Goal: Task Accomplishment & Management: Use online tool/utility

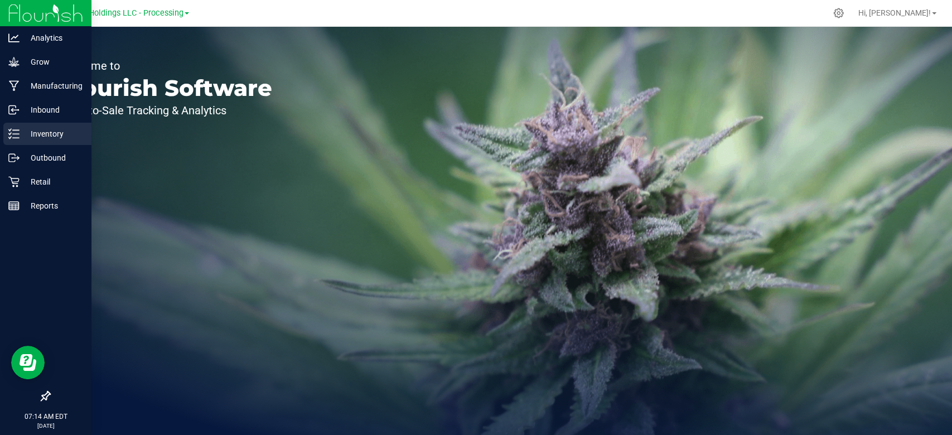
click at [9, 126] on div "Inventory" at bounding box center [47, 134] width 88 height 22
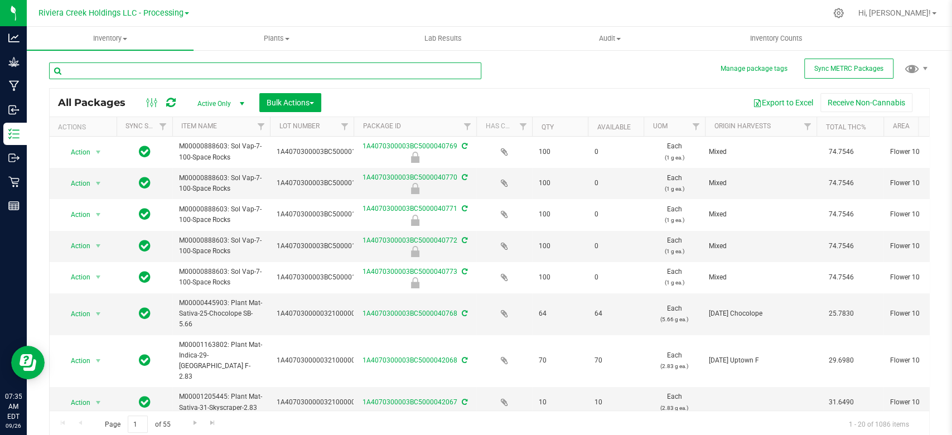
click at [143, 71] on input "text" at bounding box center [265, 70] width 432 height 17
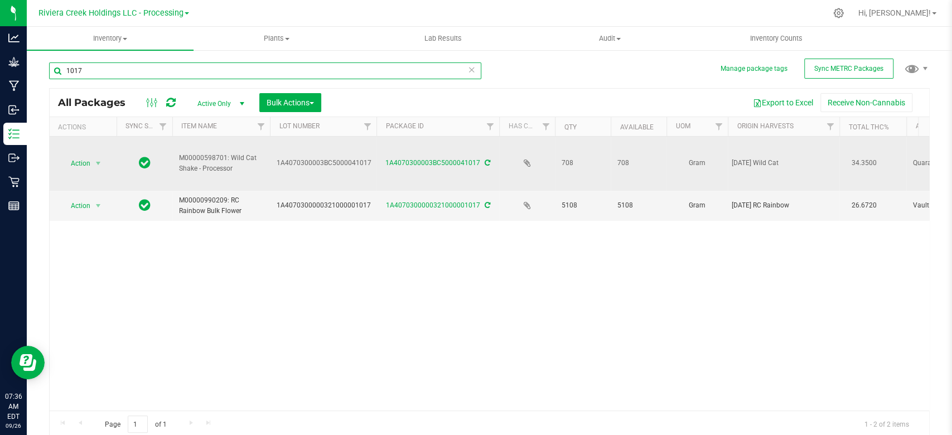
drag, startPoint x: 351, startPoint y: 129, endPoint x: 380, endPoint y: 137, distance: 29.5
click at [376, 127] on div "Actions Sync Status Item Name Lot Number Package ID Has COA Qty Available UOM O…" at bounding box center [484, 126] width 869 height 19
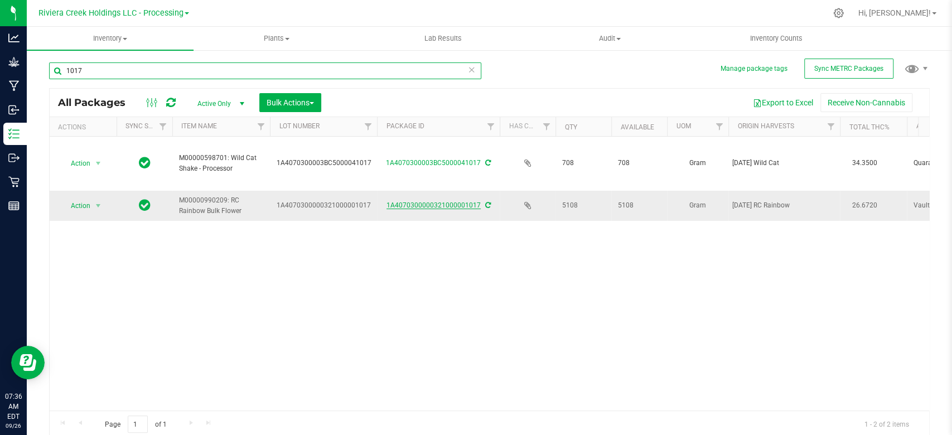
type input "1017"
click at [437, 204] on link "1A4070300000321000001017" at bounding box center [433, 205] width 94 height 8
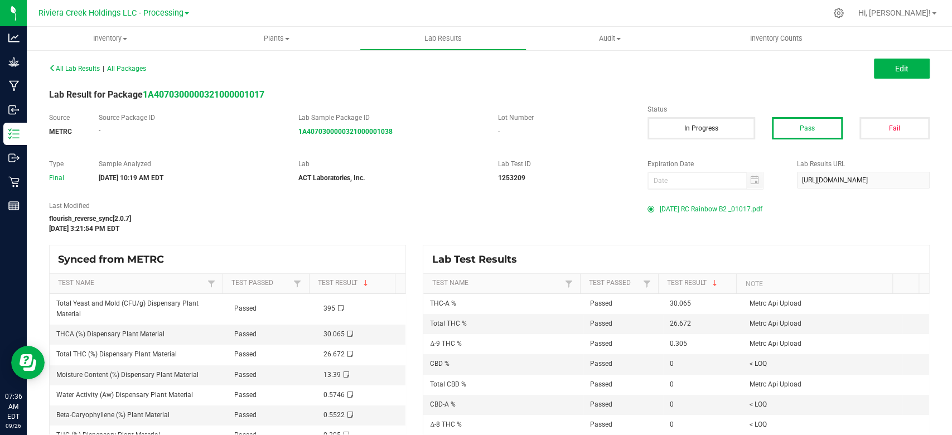
click at [709, 209] on span "[DATE] RC Rainbow B2 _01017.pdf" at bounding box center [711, 209] width 103 height 17
click at [107, 40] on span "Inventory" at bounding box center [110, 38] width 167 height 10
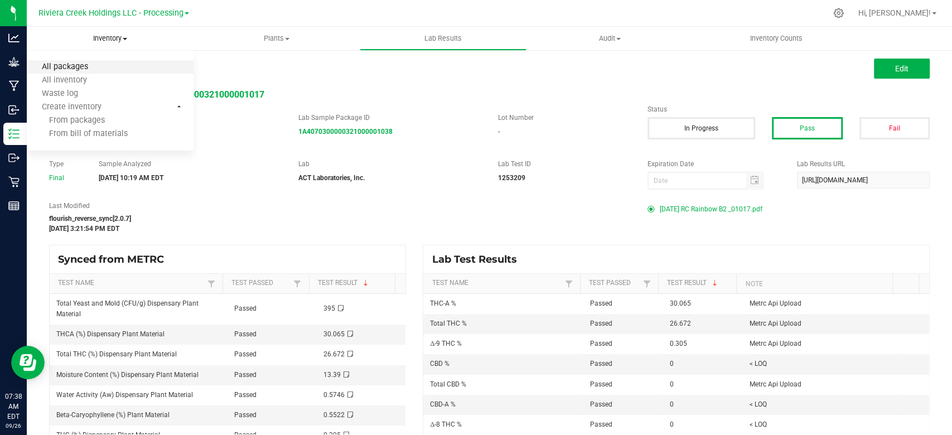
click at [94, 69] on span "All packages" at bounding box center [65, 66] width 76 height 9
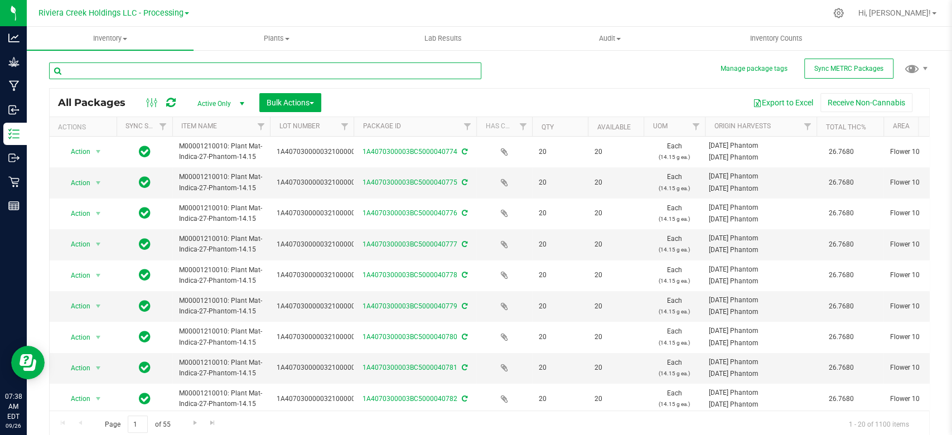
click at [204, 71] on input "text" at bounding box center [265, 70] width 432 height 17
type input "2"
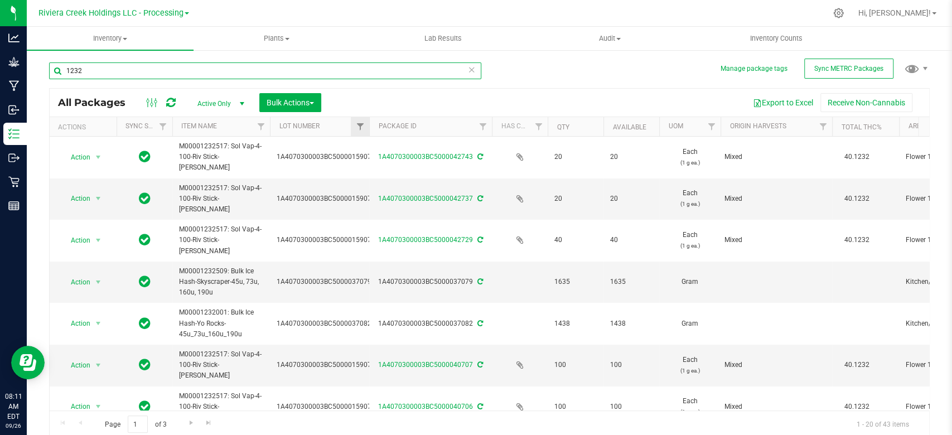
drag, startPoint x: 351, startPoint y: 124, endPoint x: 368, endPoint y: 123, distance: 16.8
click at [368, 123] on div "Actions Sync Status Item Name Lot Number Package ID Has COA Qty Available UOM O…" at bounding box center [484, 126] width 869 height 19
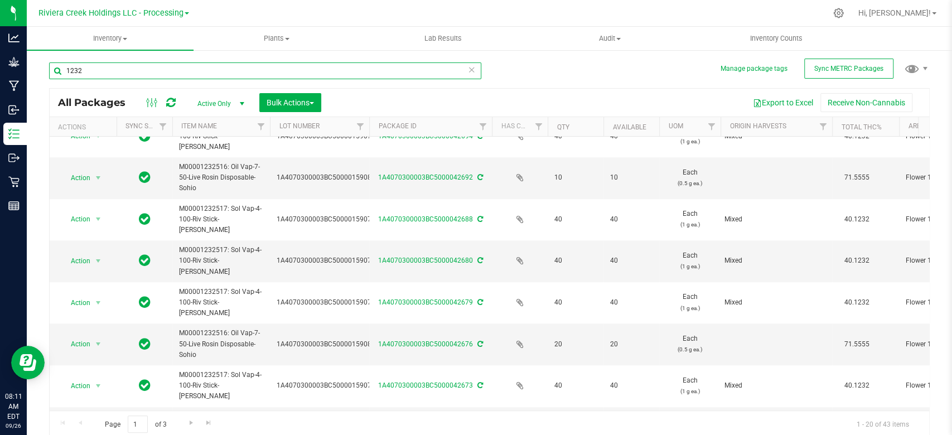
scroll to position [567, 0]
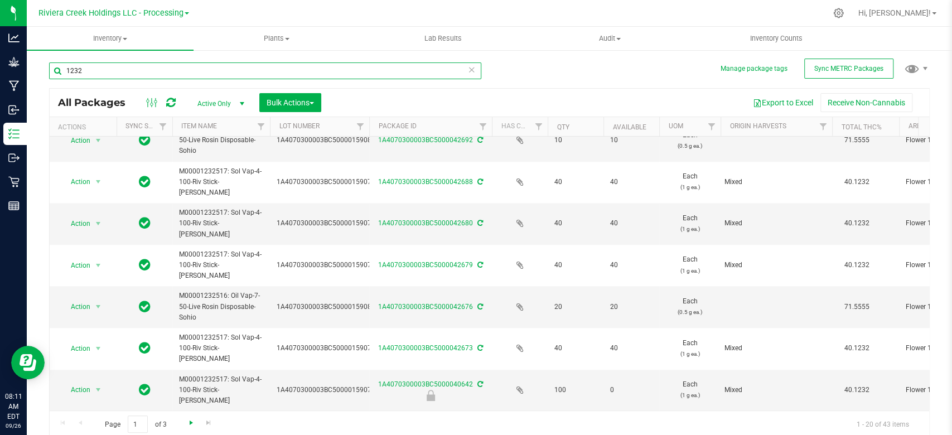
type input "1232"
click at [187, 422] on span "Go to the next page" at bounding box center [191, 422] width 9 height 9
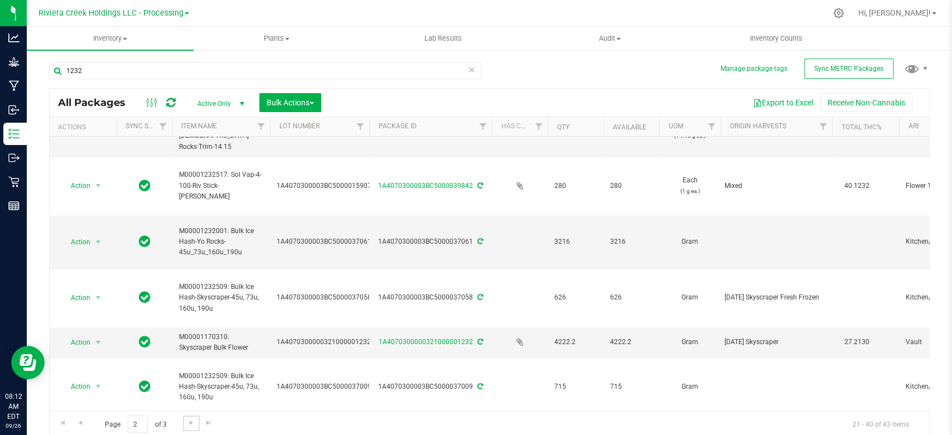
scroll to position [594, 0]
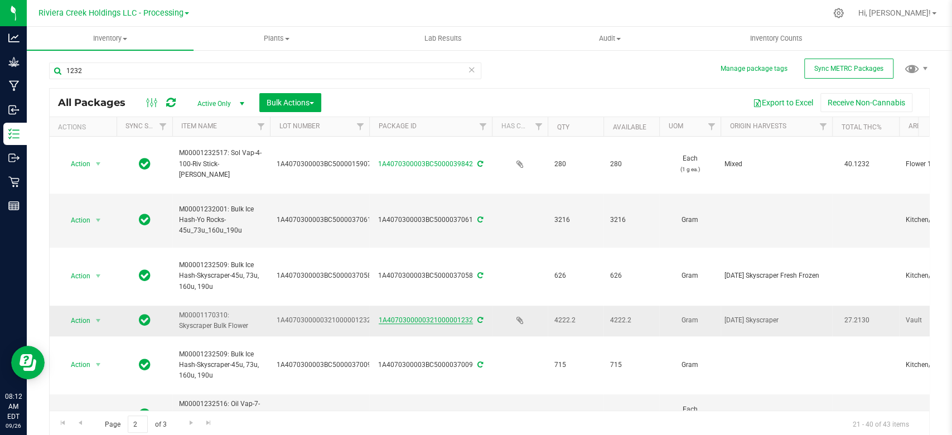
click at [426, 316] on link "1A4070300000321000001232" at bounding box center [426, 320] width 94 height 8
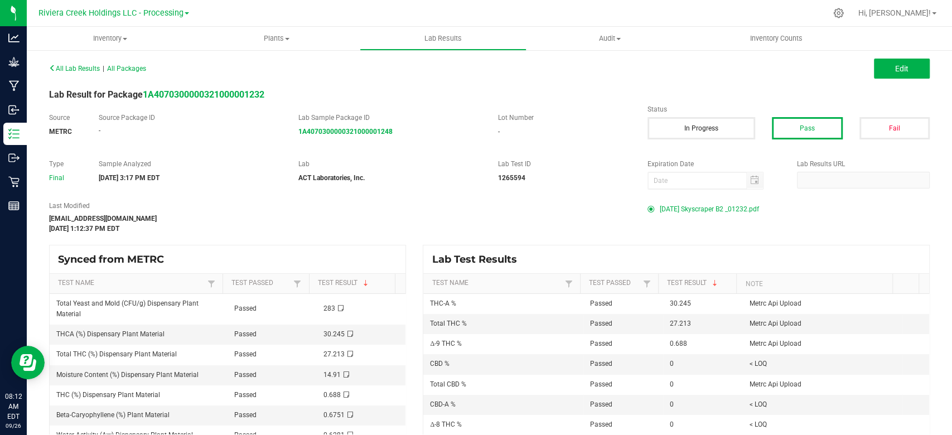
click at [708, 210] on span "[DATE] Skyscraper B2 _01232.pdf" at bounding box center [709, 209] width 99 height 17
click at [113, 37] on span "Inventory" at bounding box center [110, 38] width 167 height 10
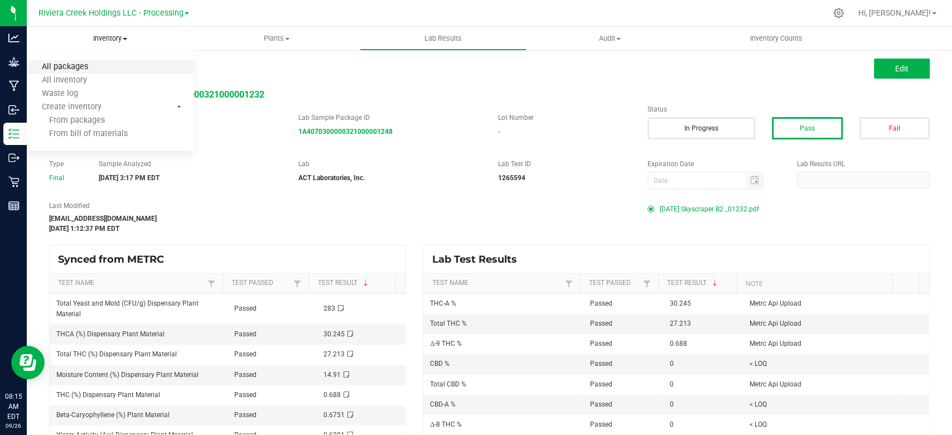
click at [99, 65] on span "All packages" at bounding box center [65, 66] width 76 height 9
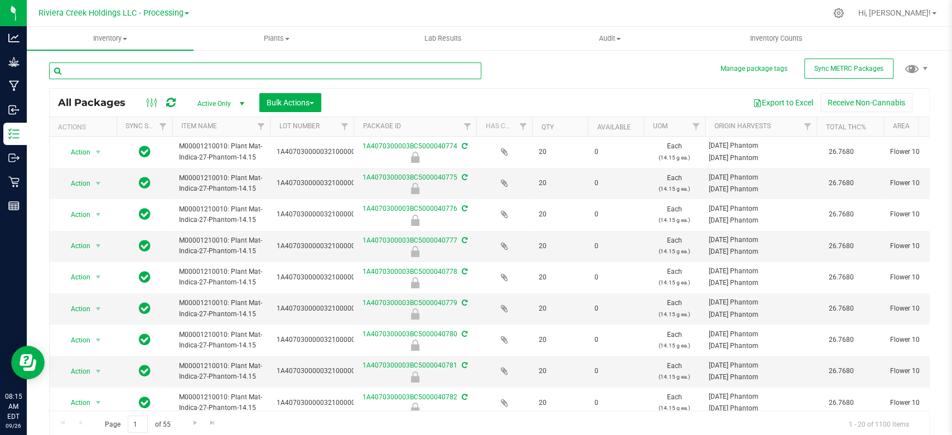
click at [130, 72] on input "text" at bounding box center [265, 70] width 432 height 17
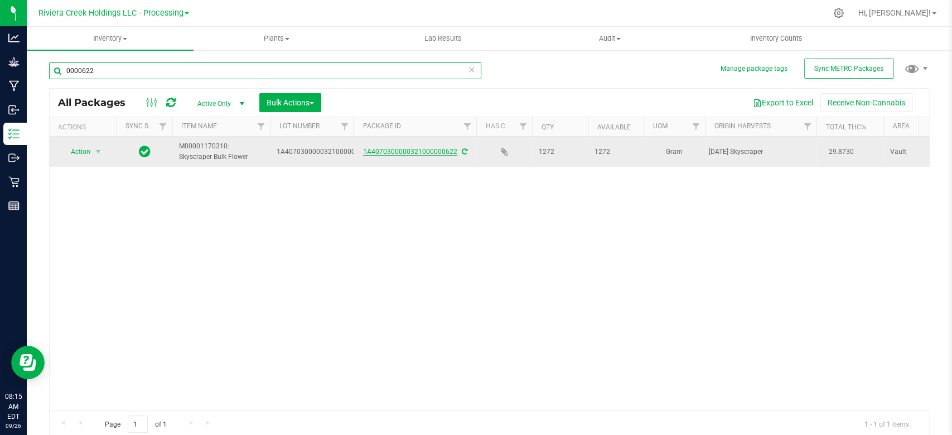
type input "0000622"
click at [423, 152] on link "1A4070300000321000000622" at bounding box center [410, 152] width 94 height 8
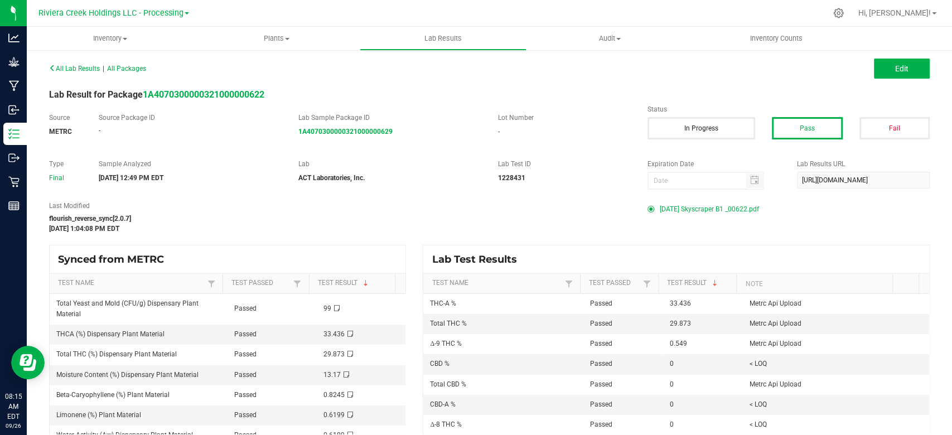
click at [683, 207] on span "[DATE] Skyscraper B1 _00622.pdf" at bounding box center [709, 209] width 99 height 17
click at [103, 30] on uib-tab-heading "Inventory All packages All inventory Waste log Create inventory" at bounding box center [110, 38] width 167 height 23
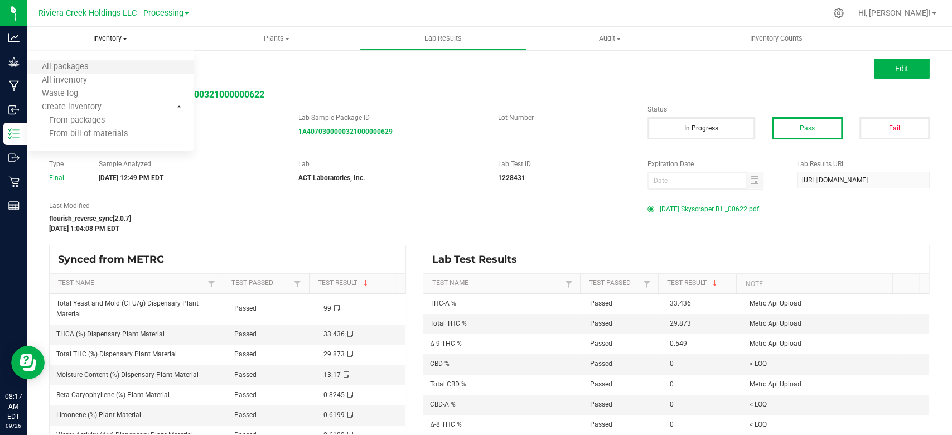
click at [80, 73] on li "All packages" at bounding box center [110, 67] width 167 height 13
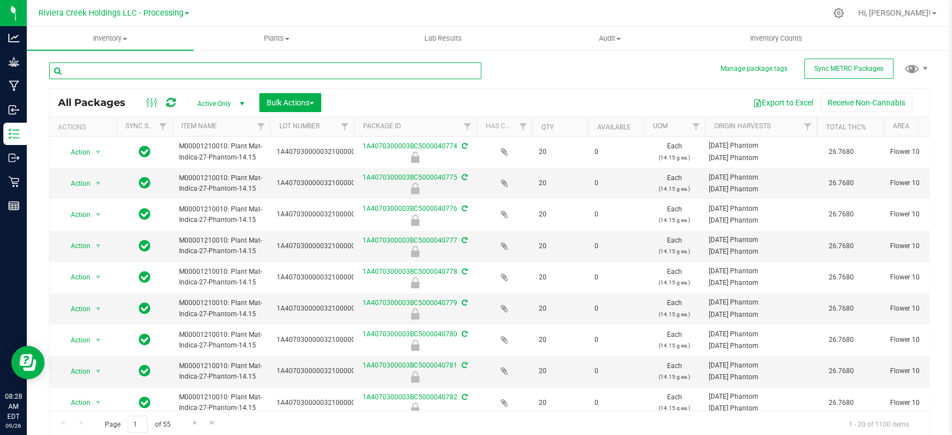
click at [161, 65] on input "text" at bounding box center [265, 70] width 432 height 17
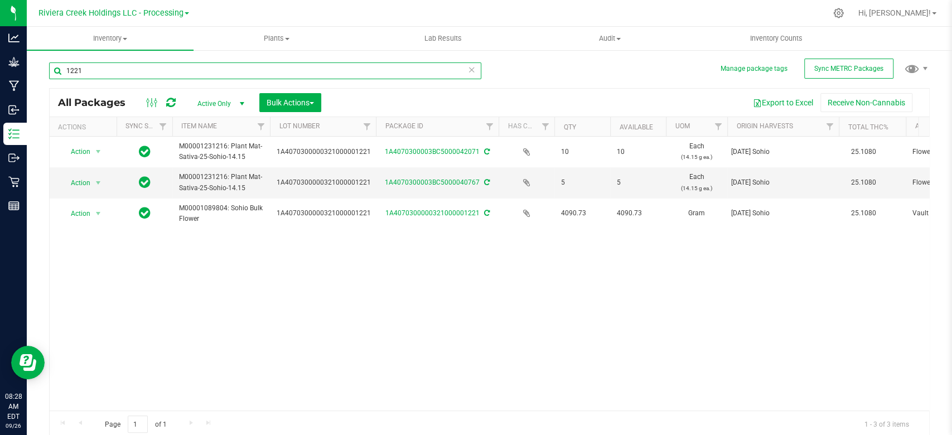
drag, startPoint x: 354, startPoint y: 120, endPoint x: 378, endPoint y: 124, distance: 23.7
click at [378, 124] on div "Actions Sync Status Item Name Lot Number Package ID Has COA Qty Available UOM O…" at bounding box center [484, 126] width 869 height 19
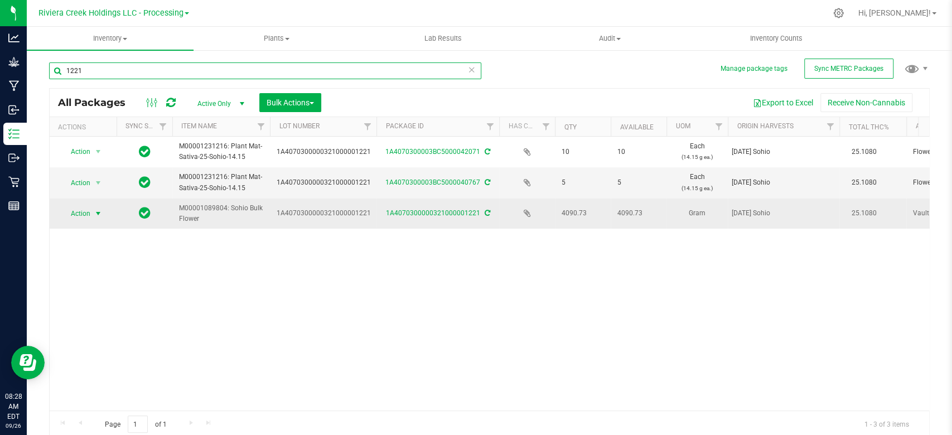
type input "1221"
click at [79, 216] on span "Action" at bounding box center [76, 214] width 30 height 16
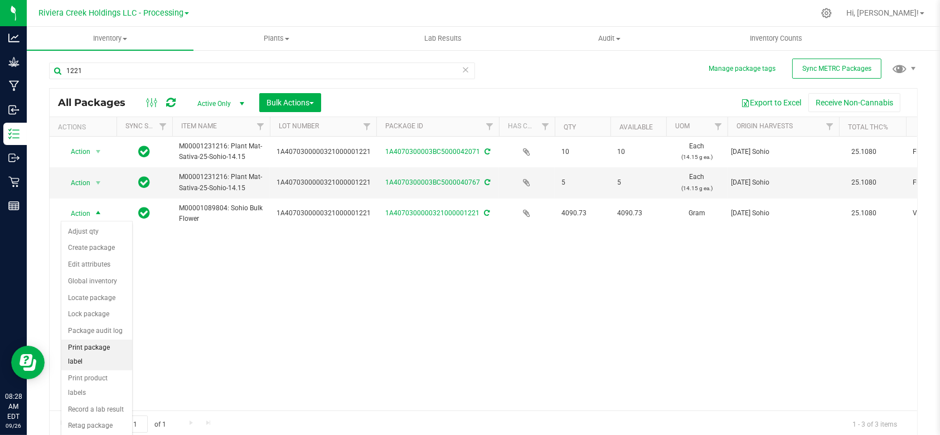
click at [101, 349] on li "Print package label" at bounding box center [96, 355] width 71 height 31
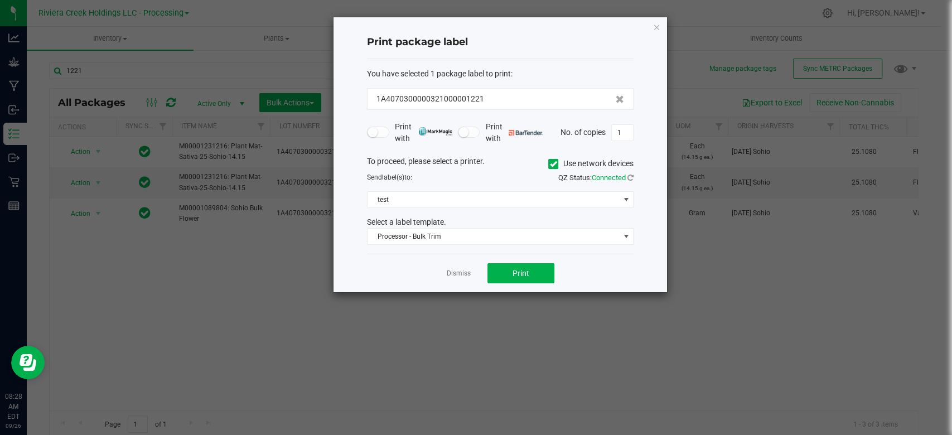
click at [550, 164] on icon at bounding box center [553, 164] width 7 height 0
click at [0, 0] on input "Use network devices" at bounding box center [0, 0] width 0 height 0
click at [502, 200] on span at bounding box center [494, 200] width 252 height 16
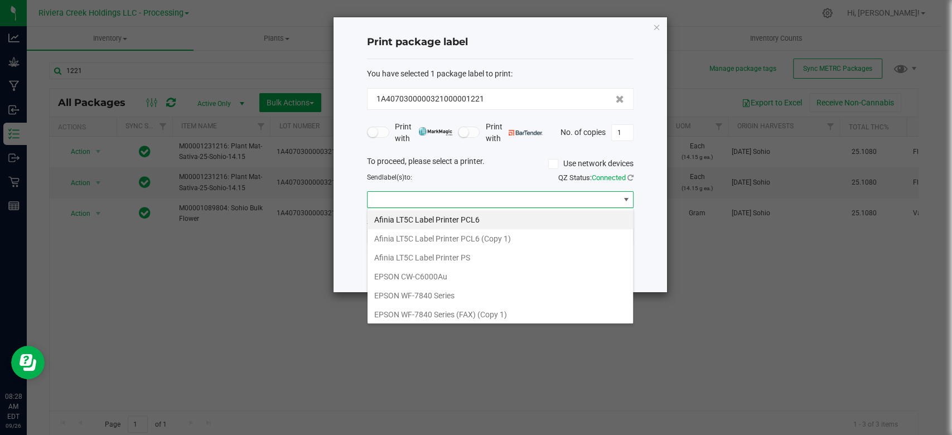
scroll to position [209, 0]
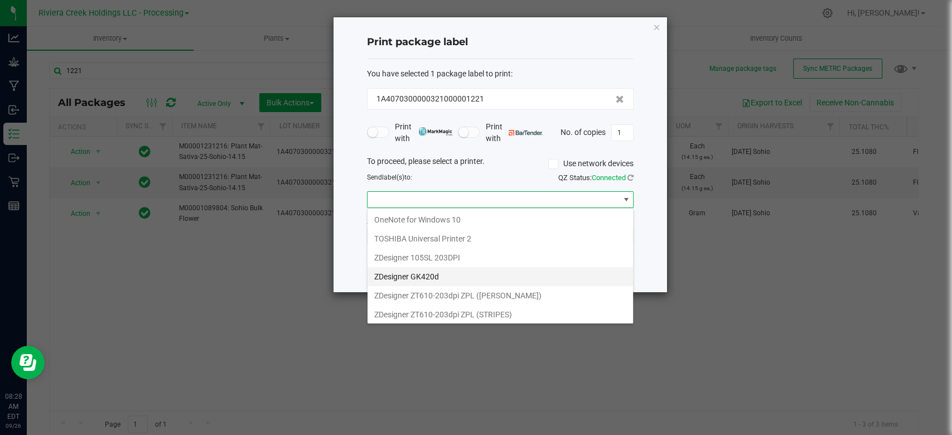
click at [437, 273] on GK420d "ZDesigner GK420d" at bounding box center [500, 276] width 265 height 19
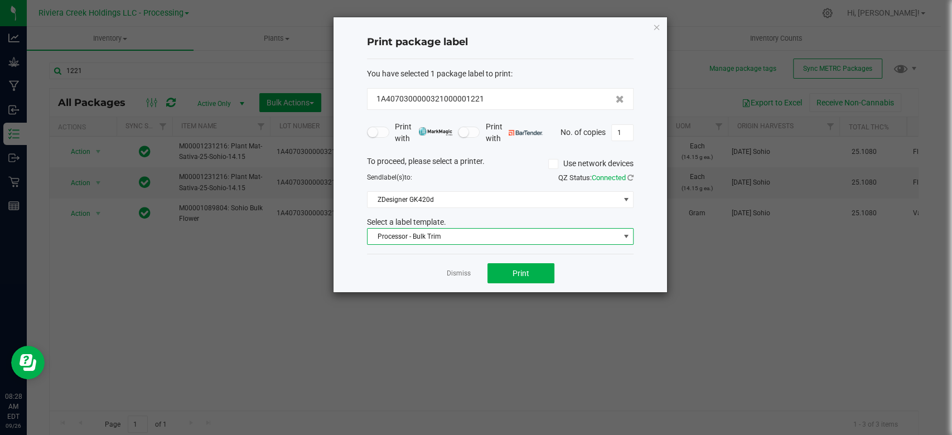
click at [477, 236] on span "Processor - Bulk Trim" at bounding box center [494, 237] width 252 height 16
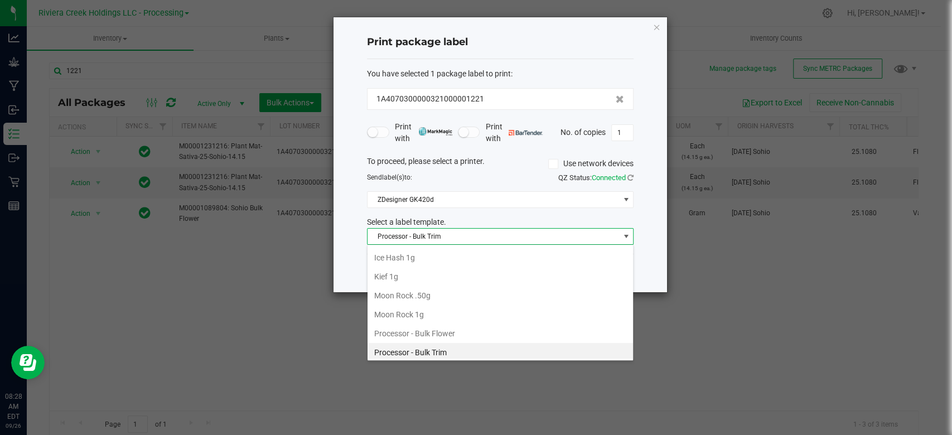
scroll to position [0, 0]
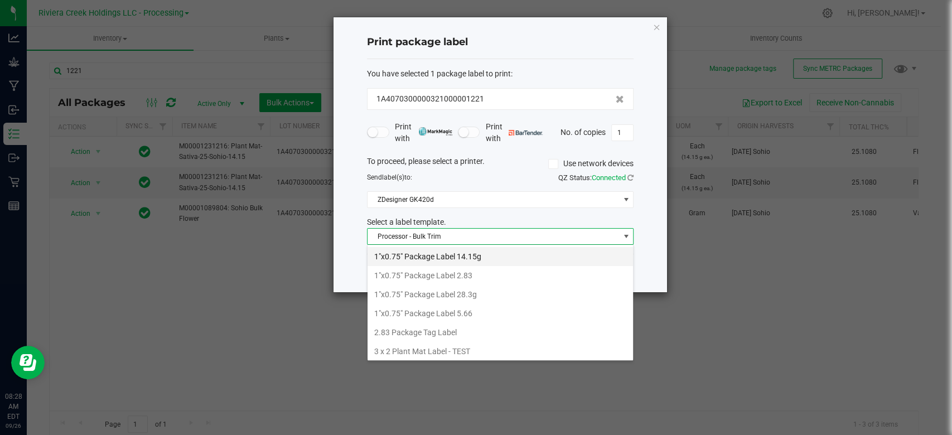
click at [442, 254] on li "1"x0.75" Package Label 14.15g" at bounding box center [500, 256] width 265 height 19
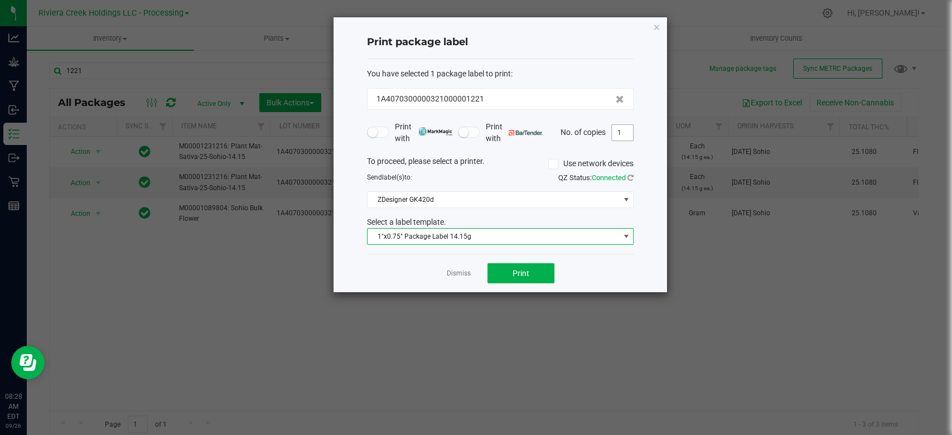
click at [615, 132] on input "1" at bounding box center [622, 133] width 21 height 16
click at [626, 130] on input "1" at bounding box center [622, 133] width 21 height 16
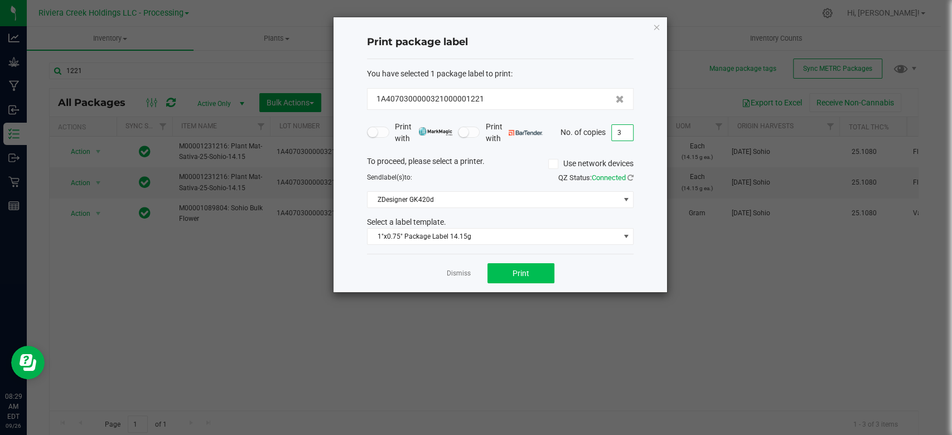
type input "3"
click at [547, 271] on button "Print" at bounding box center [520, 273] width 67 height 20
click at [657, 27] on icon "button" at bounding box center [656, 26] width 8 height 13
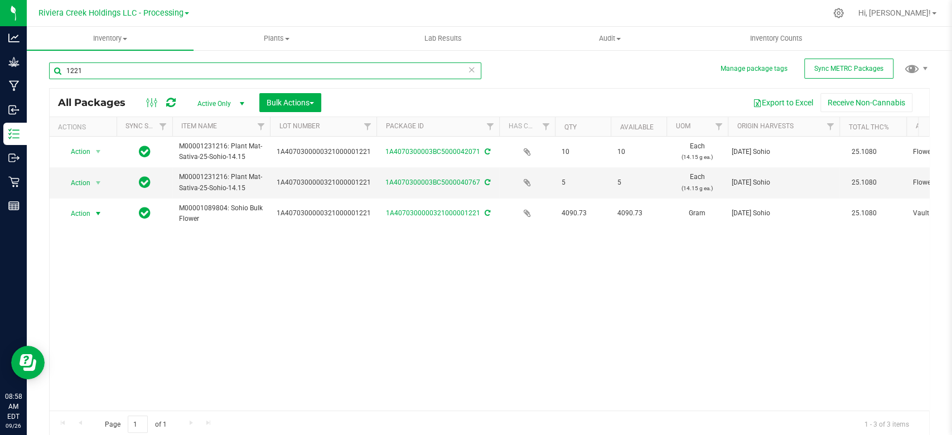
click at [90, 73] on input "1221" at bounding box center [265, 70] width 432 height 17
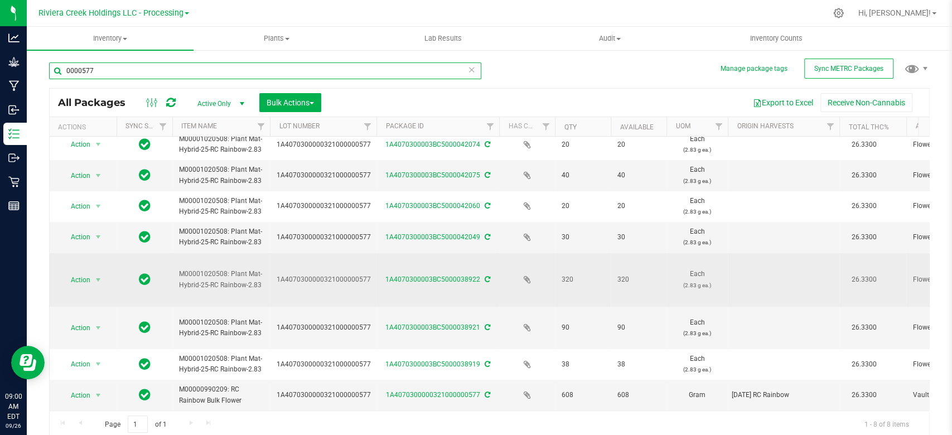
scroll to position [18, 0]
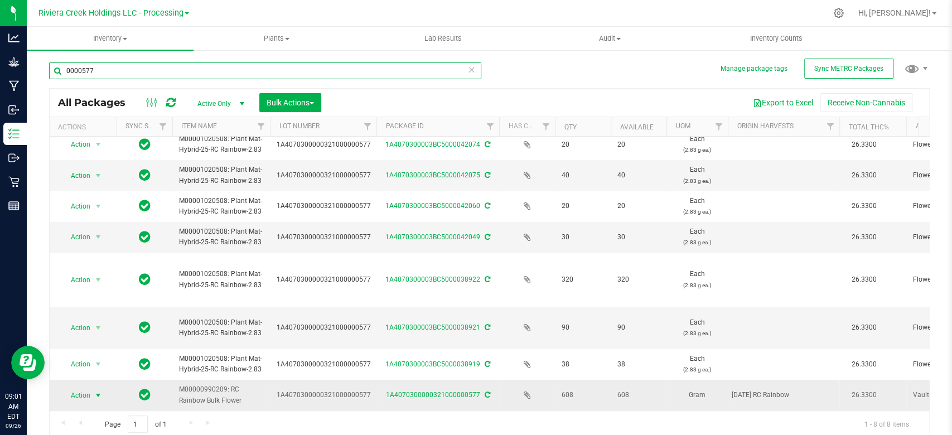
type input "0000577"
click at [97, 391] on span "select" at bounding box center [98, 395] width 9 height 9
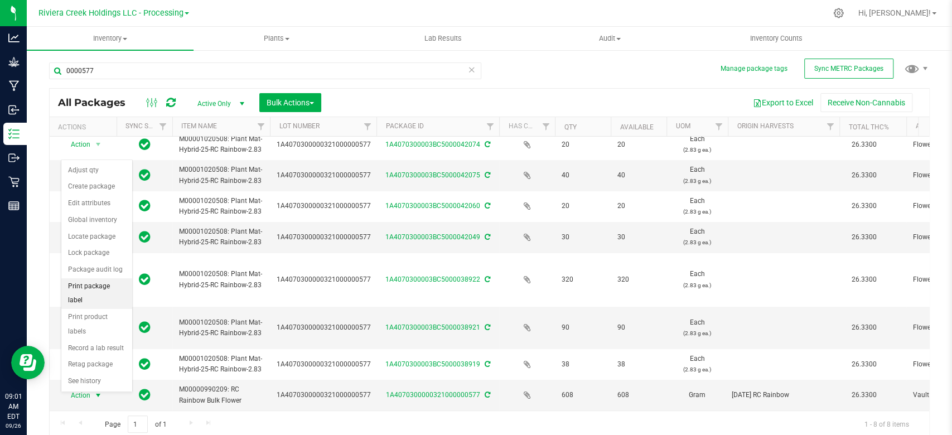
click at [85, 284] on li "Print package label" at bounding box center [96, 293] width 71 height 31
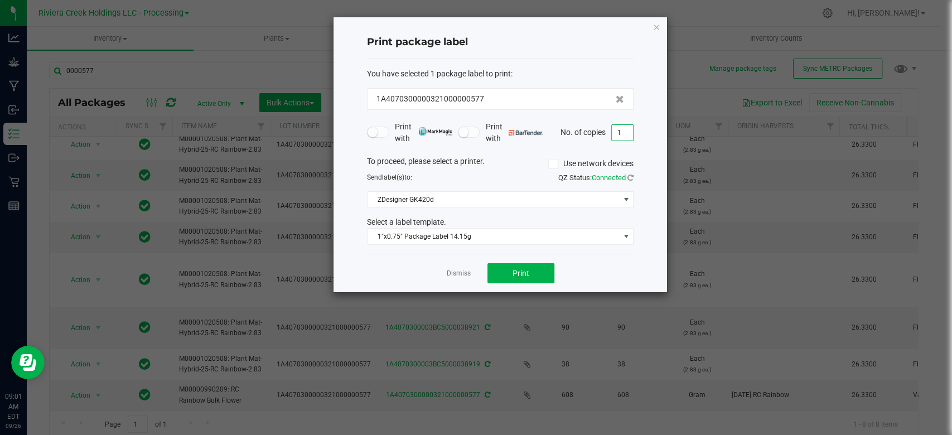
click at [623, 127] on input "1" at bounding box center [622, 133] width 21 height 16
type input "2"
click at [454, 236] on span "1"x0.75" Package Label 14.15g" at bounding box center [494, 237] width 252 height 16
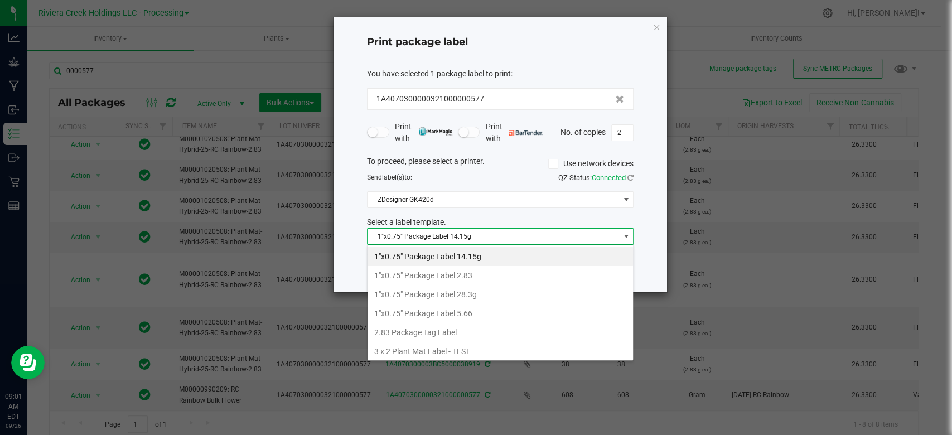
scroll to position [16, 267]
click at [434, 311] on li "1"x0.75" Package Label 5.66" at bounding box center [500, 313] width 265 height 19
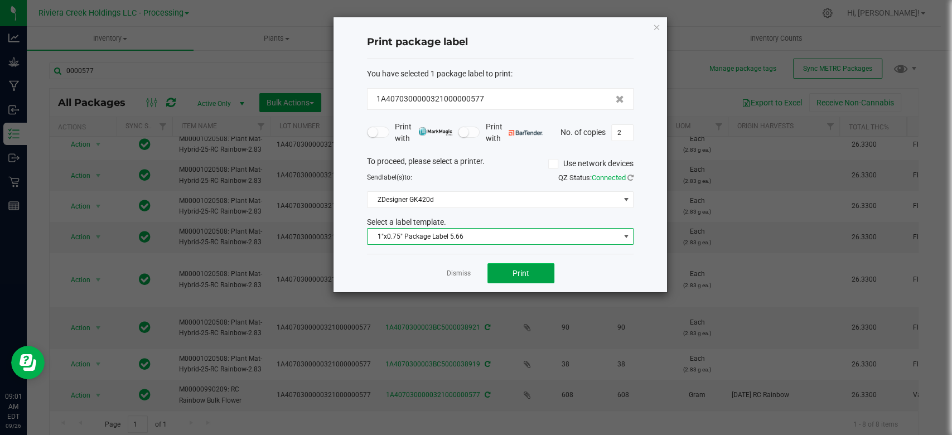
click at [518, 278] on button "Print" at bounding box center [520, 273] width 67 height 20
click at [657, 24] on icon "button" at bounding box center [656, 26] width 8 height 13
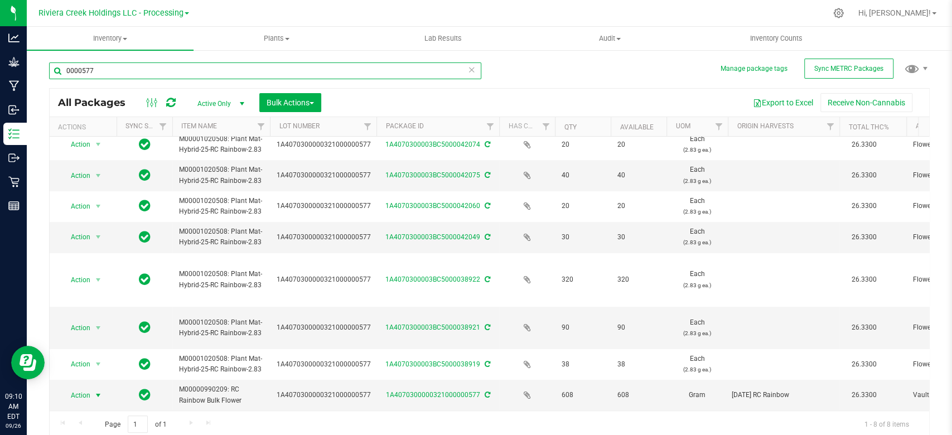
click at [112, 68] on input "0000577" at bounding box center [265, 70] width 432 height 17
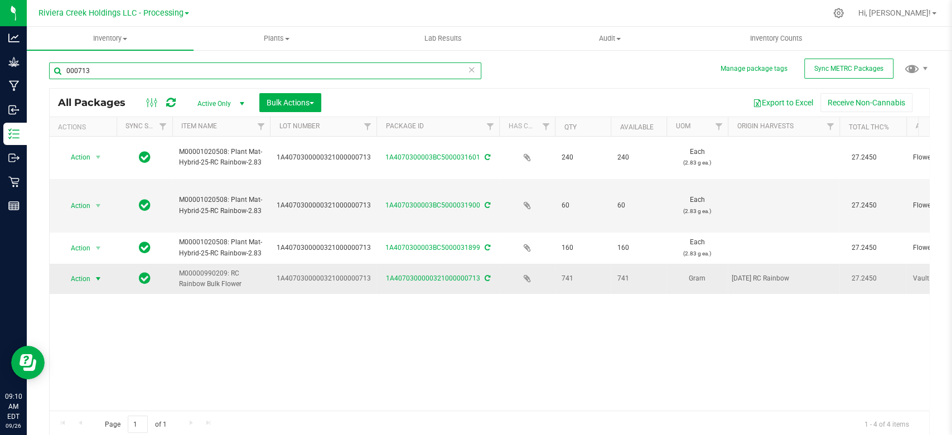
type input "000713"
click at [95, 281] on span "select" at bounding box center [98, 278] width 9 height 9
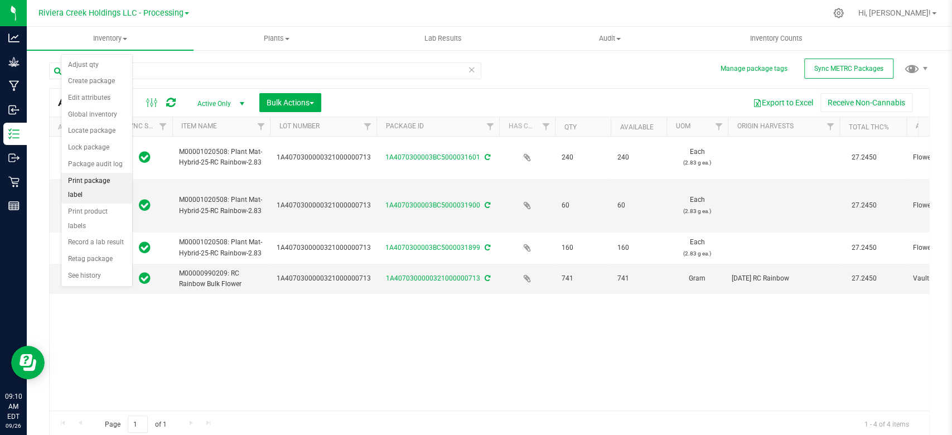
click at [94, 181] on li "Print package label" at bounding box center [96, 188] width 71 height 31
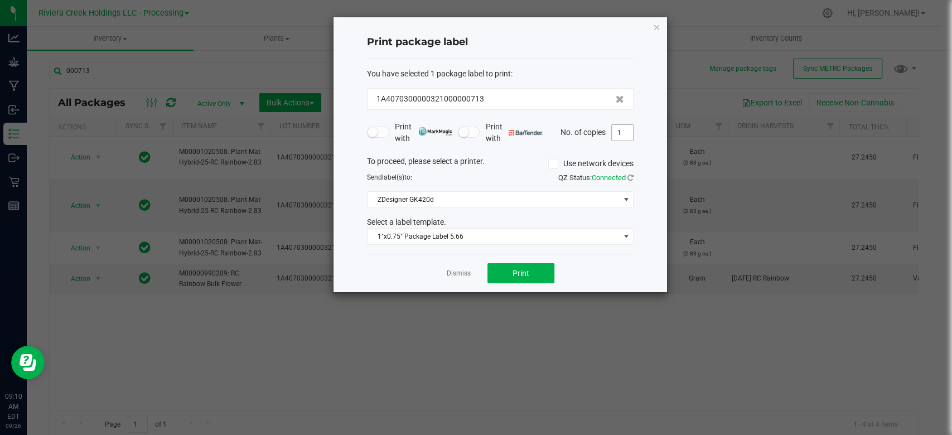
click at [623, 131] on input "1" at bounding box center [622, 133] width 21 height 16
type input "4"
click at [507, 279] on button "Print" at bounding box center [520, 273] width 67 height 20
click at [656, 25] on icon "button" at bounding box center [656, 26] width 8 height 13
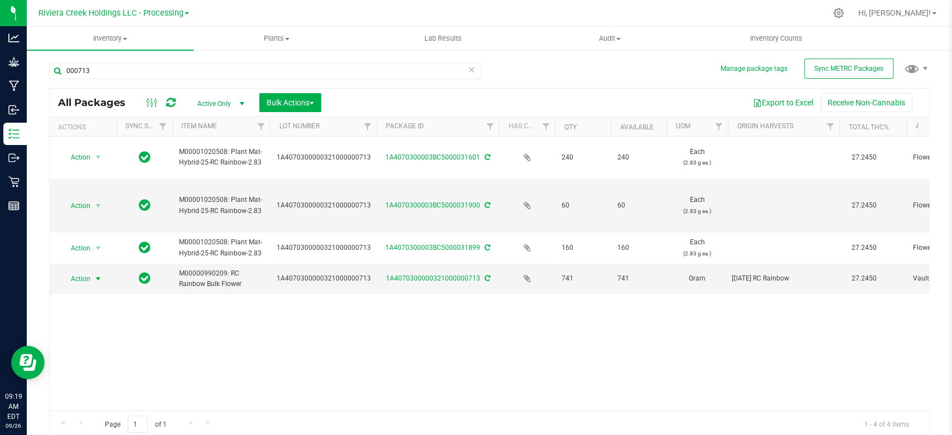
click at [112, 60] on div "000713" at bounding box center [269, 70] width 441 height 36
click at [104, 67] on input "000713" at bounding box center [265, 70] width 432 height 17
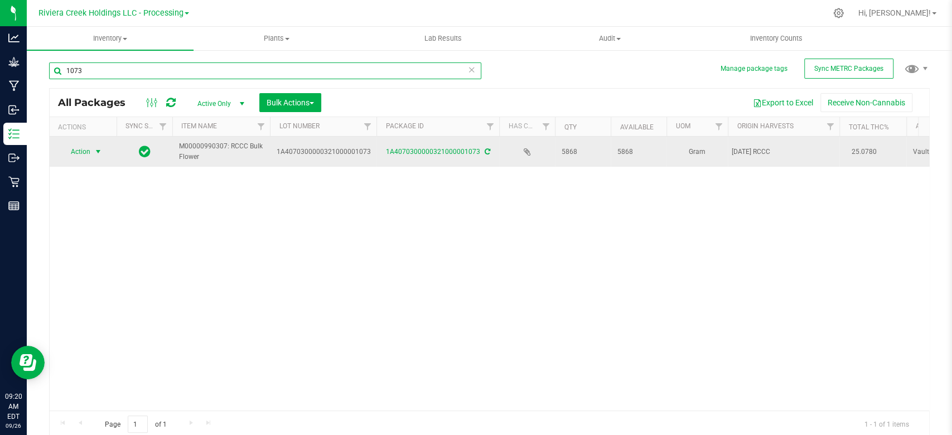
type input "1073"
click at [97, 150] on span "select" at bounding box center [98, 151] width 9 height 9
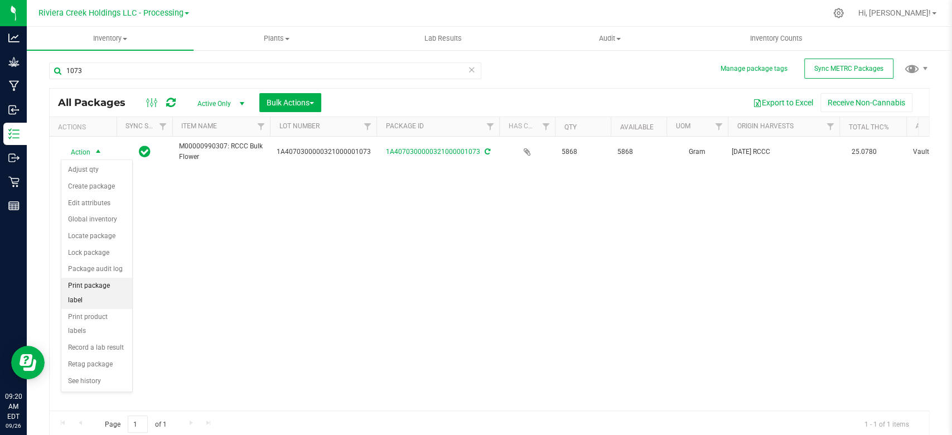
click at [77, 283] on li "Print package label" at bounding box center [96, 293] width 71 height 31
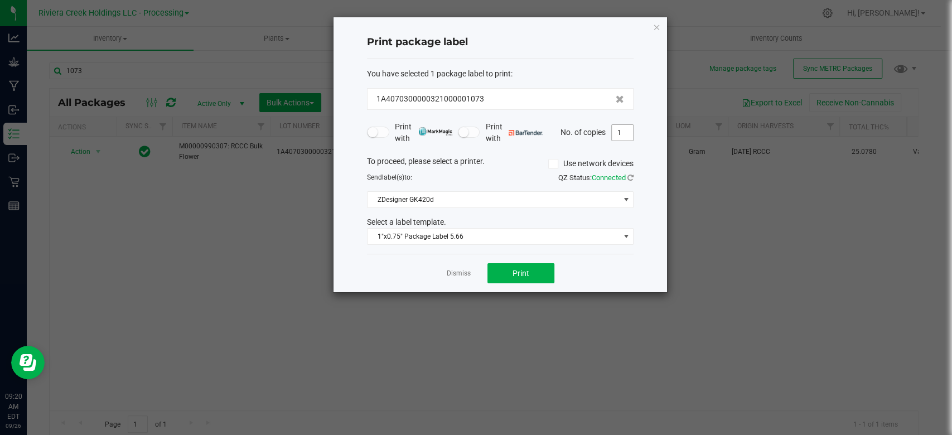
click at [630, 125] on input "1" at bounding box center [622, 133] width 21 height 16
type input "34"
click at [451, 240] on span "1"x0.75" Package Label 5.66" at bounding box center [494, 237] width 252 height 16
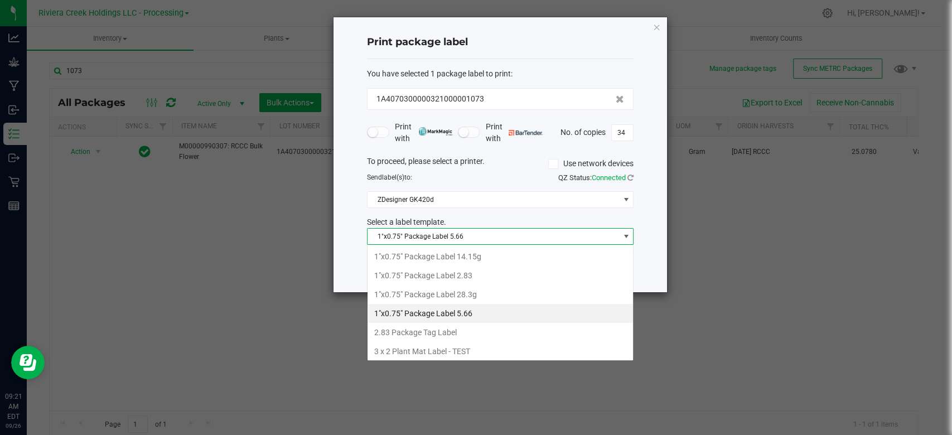
scroll to position [16, 267]
click at [459, 272] on li "1"x0.75" Package Label 2.83" at bounding box center [500, 275] width 265 height 19
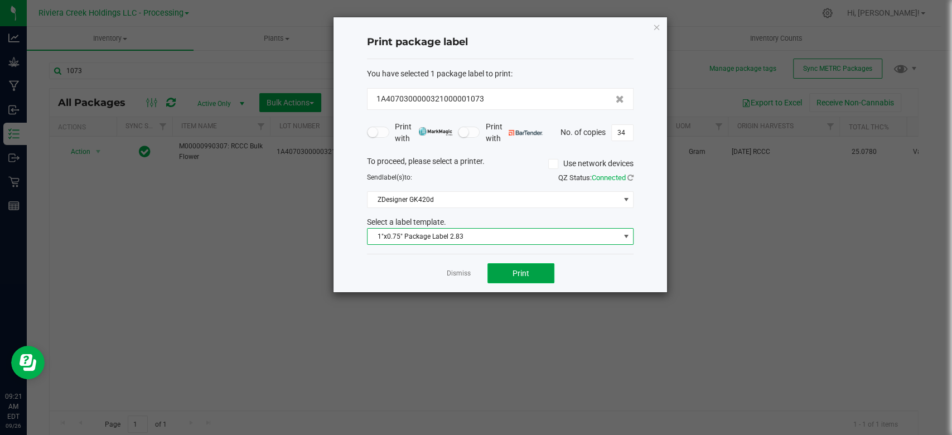
click at [519, 278] on button "Print" at bounding box center [520, 273] width 67 height 20
click at [656, 25] on icon "button" at bounding box center [656, 26] width 8 height 13
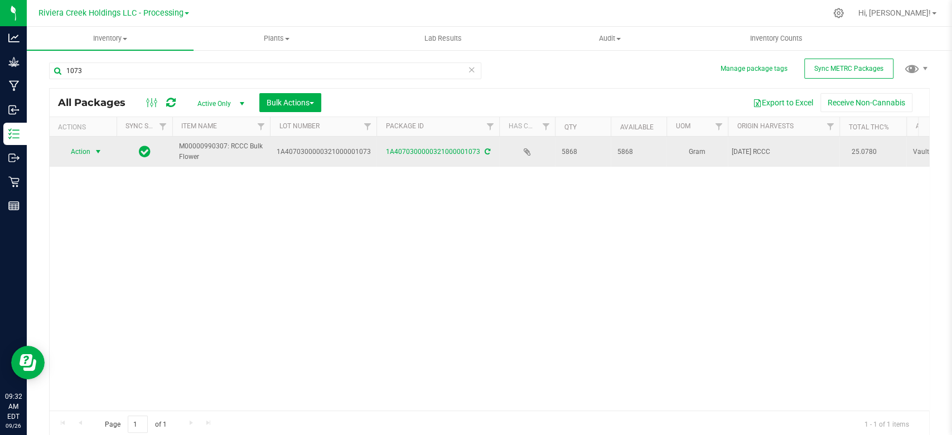
click at [101, 146] on span "select" at bounding box center [98, 152] width 14 height 16
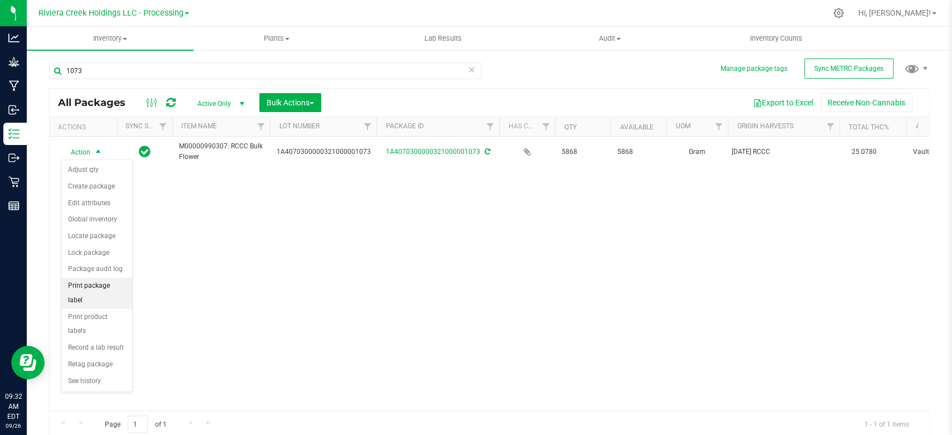
click at [80, 288] on li "Print package label" at bounding box center [96, 293] width 71 height 31
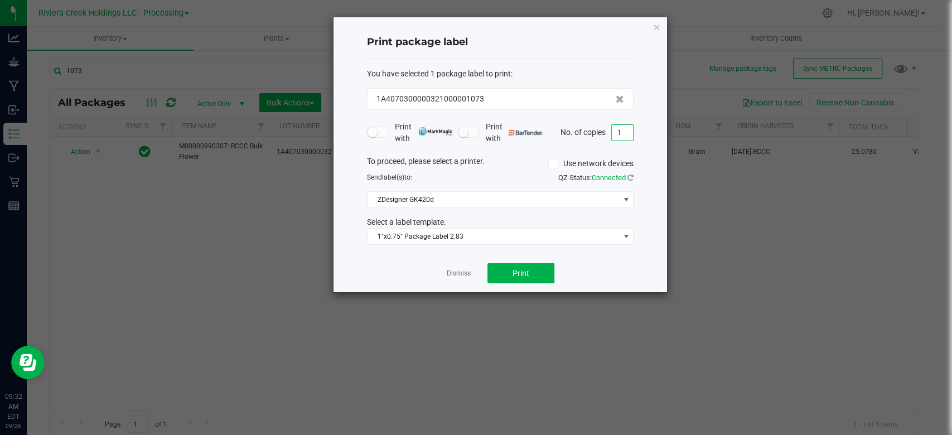
click at [621, 130] on input "1" at bounding box center [622, 133] width 21 height 16
type input "2"
click at [522, 266] on button "Print" at bounding box center [520, 273] width 67 height 20
click at [654, 26] on icon "button" at bounding box center [656, 26] width 8 height 13
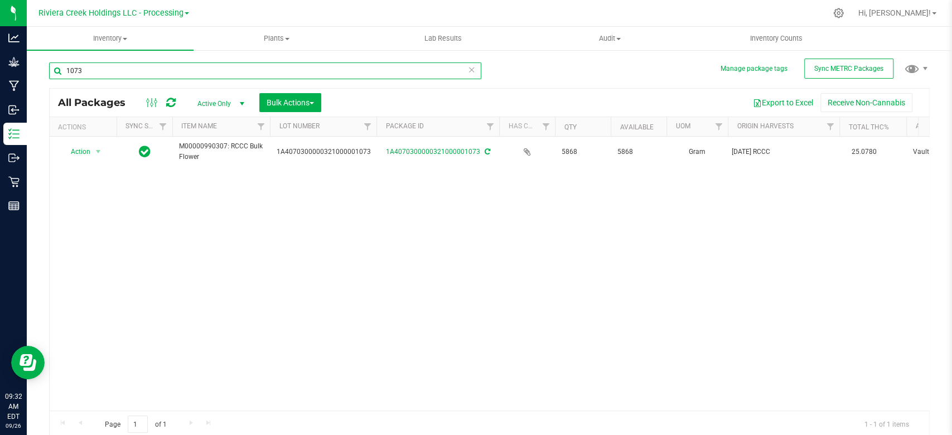
click at [103, 77] on input "1073" at bounding box center [265, 70] width 432 height 17
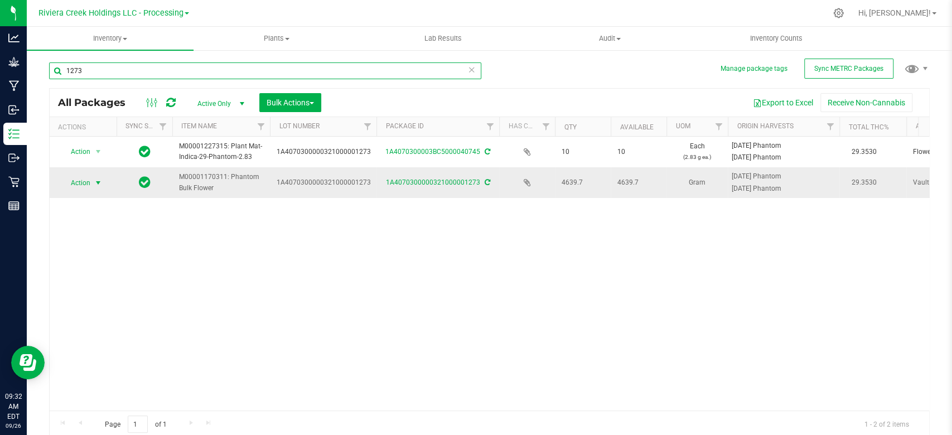
type input "1273"
click at [94, 182] on span "select" at bounding box center [98, 182] width 9 height 9
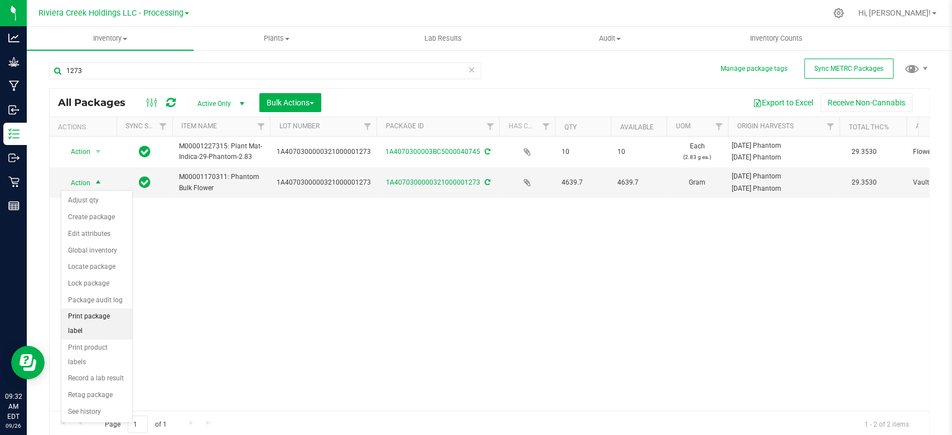
click at [86, 315] on li "Print package label" at bounding box center [96, 323] width 71 height 31
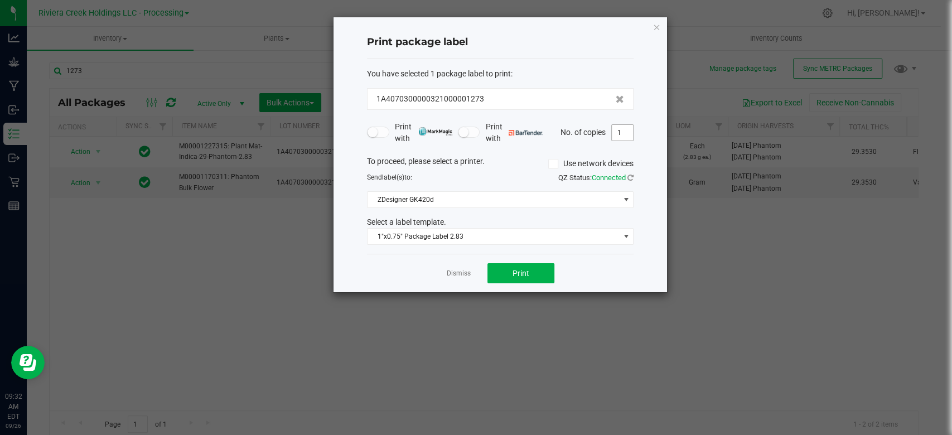
click at [630, 137] on input "1" at bounding box center [622, 133] width 21 height 16
type input "2"
click at [534, 277] on button "Print" at bounding box center [520, 273] width 67 height 20
click at [655, 28] on icon "button" at bounding box center [656, 26] width 8 height 13
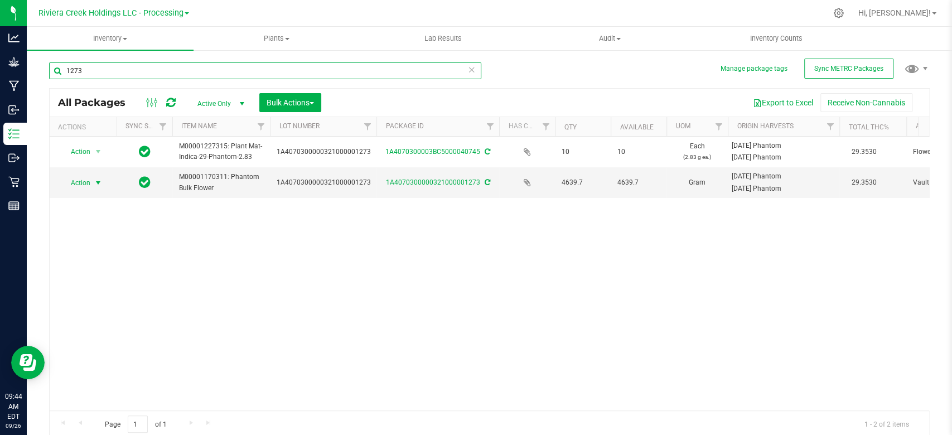
click at [110, 74] on input "1273" at bounding box center [265, 70] width 432 height 17
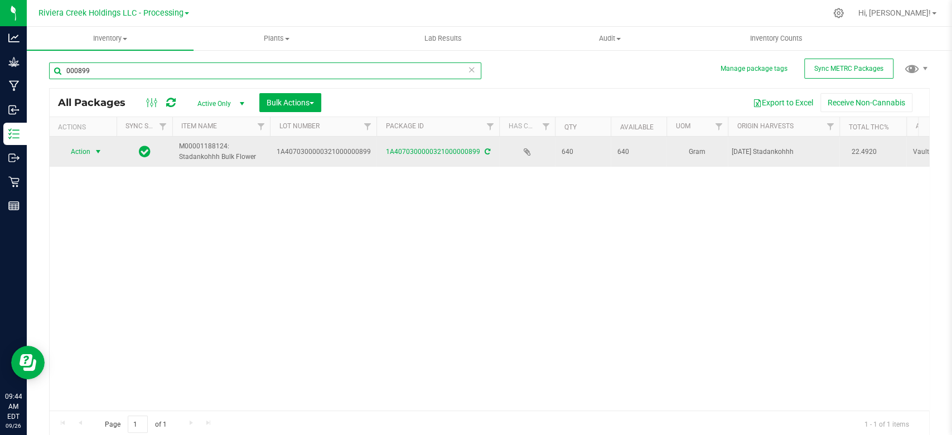
type input "000899"
click at [98, 153] on span "select" at bounding box center [98, 151] width 9 height 9
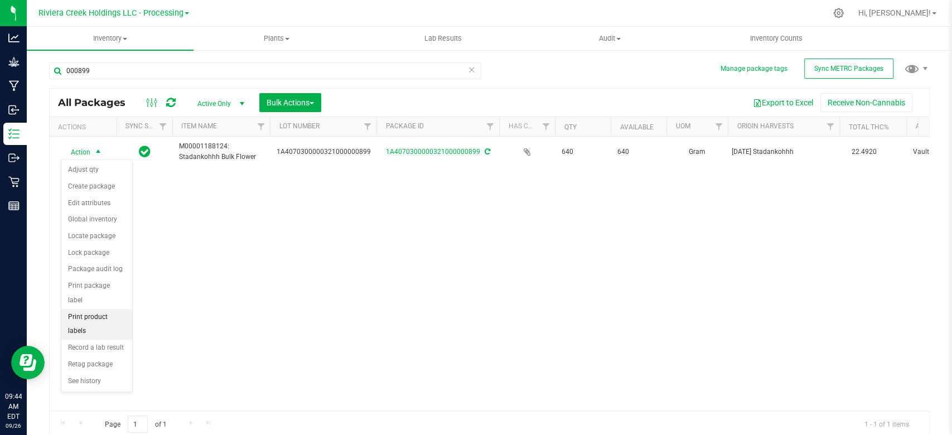
click at [82, 309] on li "Print product labels" at bounding box center [96, 324] width 71 height 31
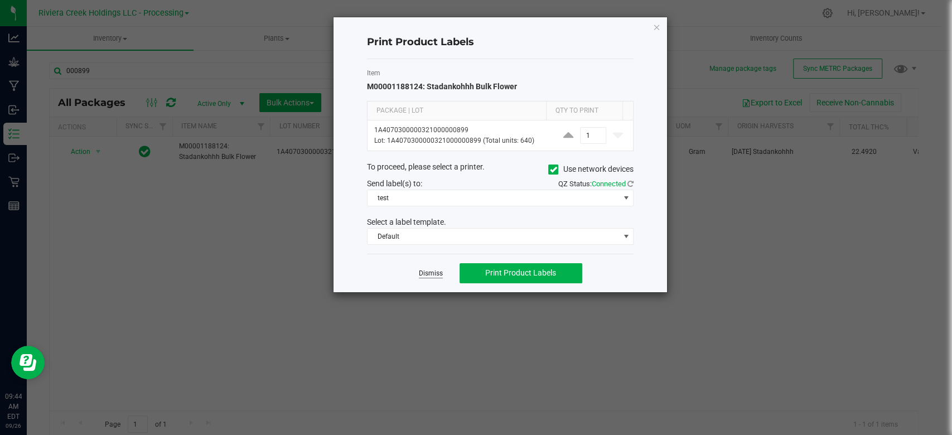
click at [428, 270] on link "Dismiss" at bounding box center [431, 273] width 24 height 9
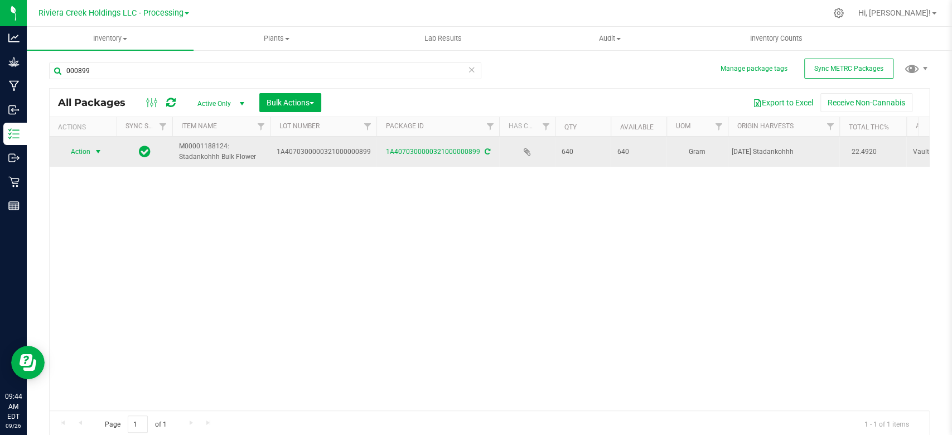
click at [94, 156] on span "select" at bounding box center [98, 151] width 9 height 9
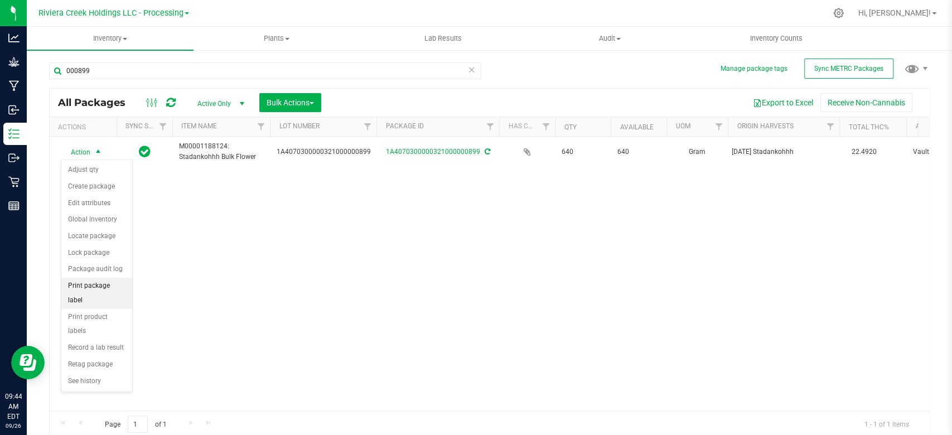
click at [95, 283] on li "Print package label" at bounding box center [96, 293] width 71 height 31
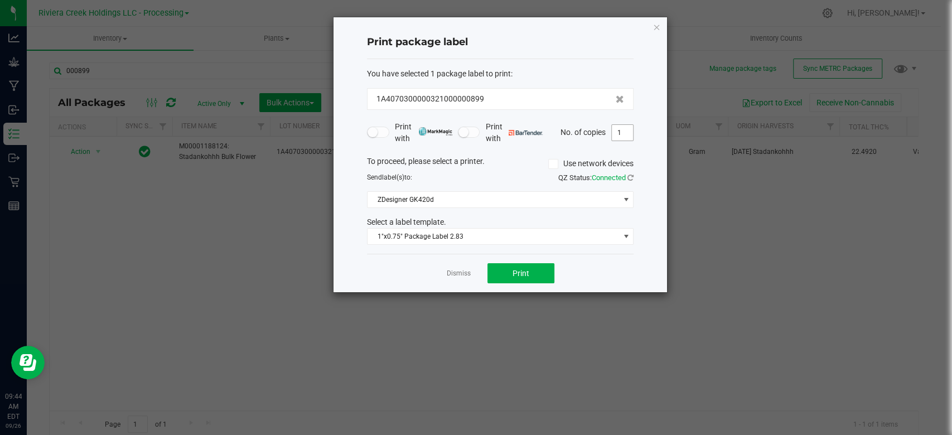
click at [624, 132] on input "1" at bounding box center [622, 133] width 21 height 16
type input "2"
click at [465, 234] on span "1"x0.75" Package Label 2.83" at bounding box center [494, 237] width 252 height 16
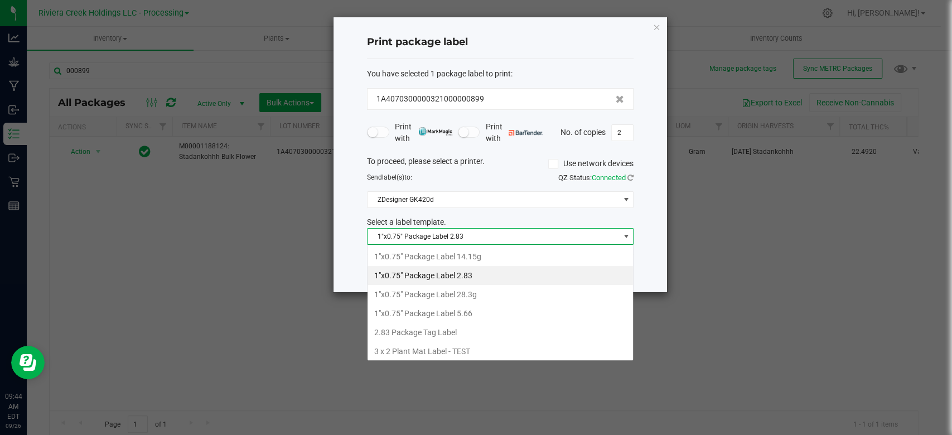
scroll to position [16, 267]
click at [463, 315] on li "1"x0.75" Package Label 5.66" at bounding box center [500, 313] width 265 height 19
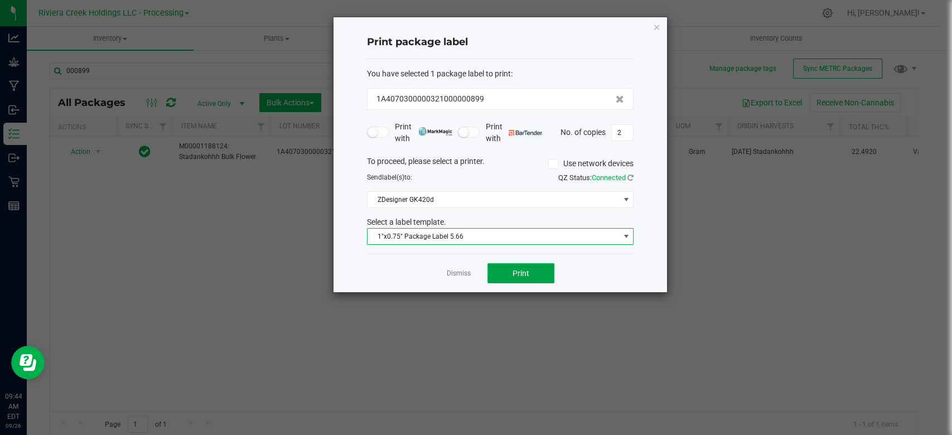
click at [522, 271] on span "Print" at bounding box center [520, 273] width 17 height 9
click at [656, 28] on icon "button" at bounding box center [656, 26] width 8 height 13
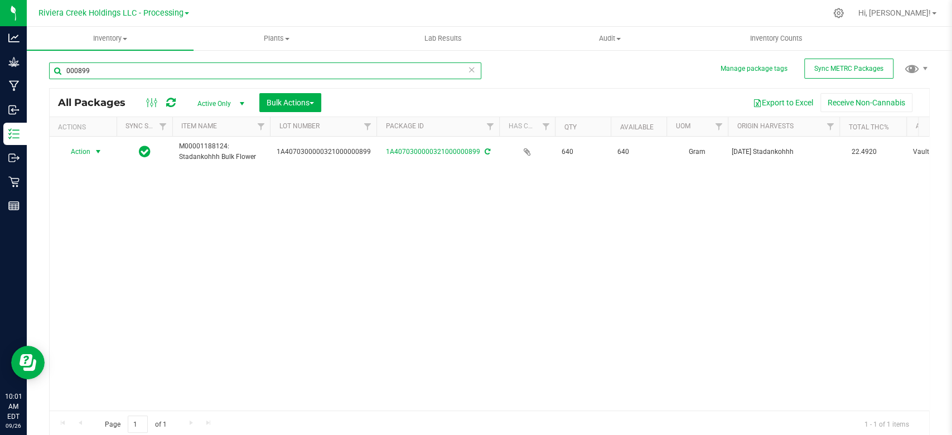
click at [109, 74] on input "000899" at bounding box center [265, 70] width 432 height 17
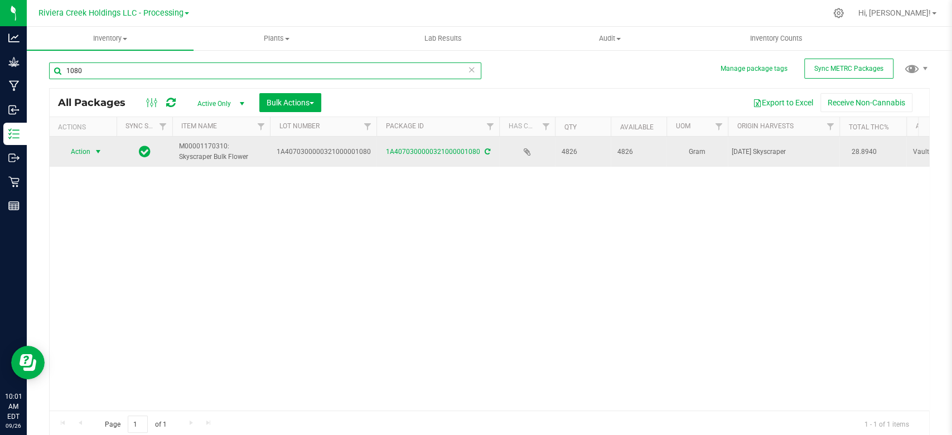
type input "1080"
click at [84, 146] on span "Action" at bounding box center [76, 152] width 30 height 16
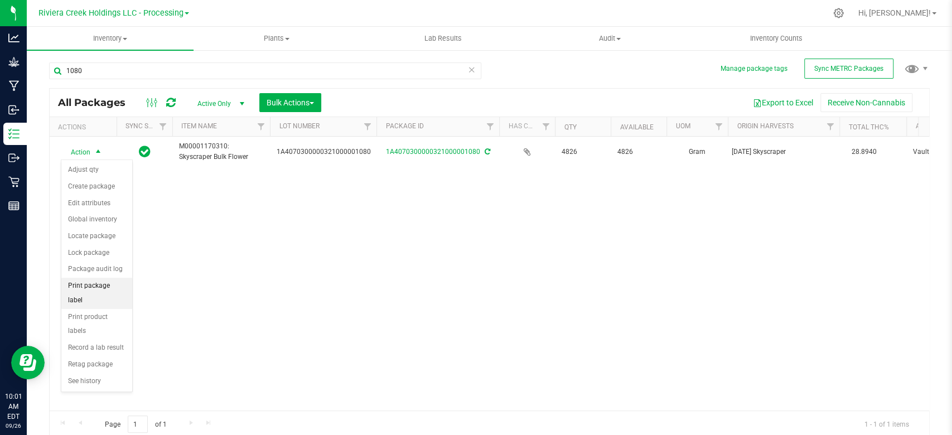
click at [85, 288] on li "Print package label" at bounding box center [96, 293] width 71 height 31
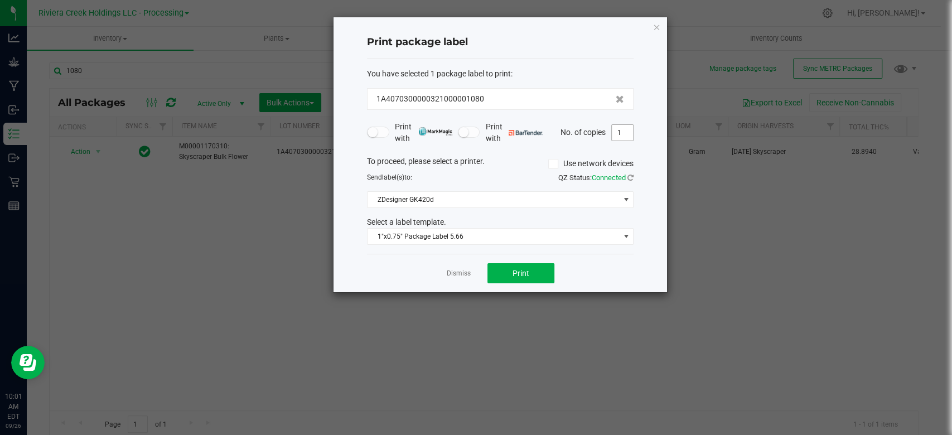
click at [618, 129] on input "1" at bounding box center [622, 133] width 21 height 16
type input "38"
click at [481, 237] on span "1"x0.75" Package Label 5.66" at bounding box center [494, 237] width 252 height 16
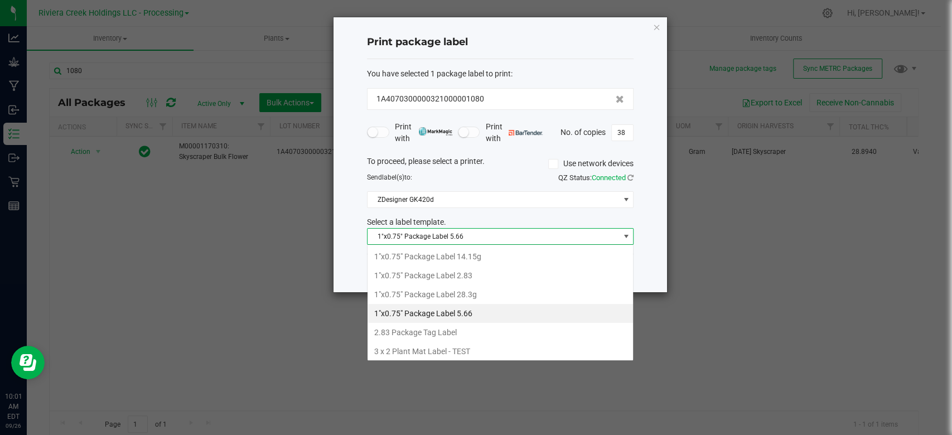
scroll to position [16, 267]
click at [477, 269] on li "1"x0.75" Package Label 2.83" at bounding box center [500, 275] width 265 height 19
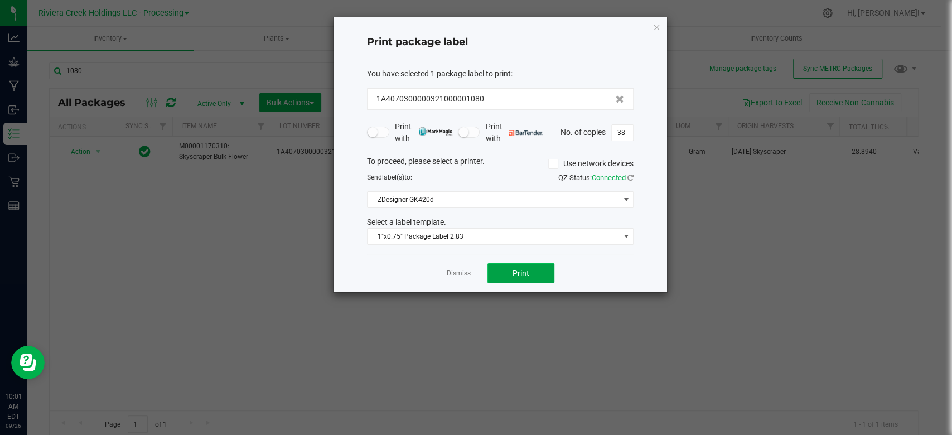
click at [533, 274] on button "Print" at bounding box center [520, 273] width 67 height 20
click at [461, 275] on link "Dismiss" at bounding box center [459, 273] width 24 height 9
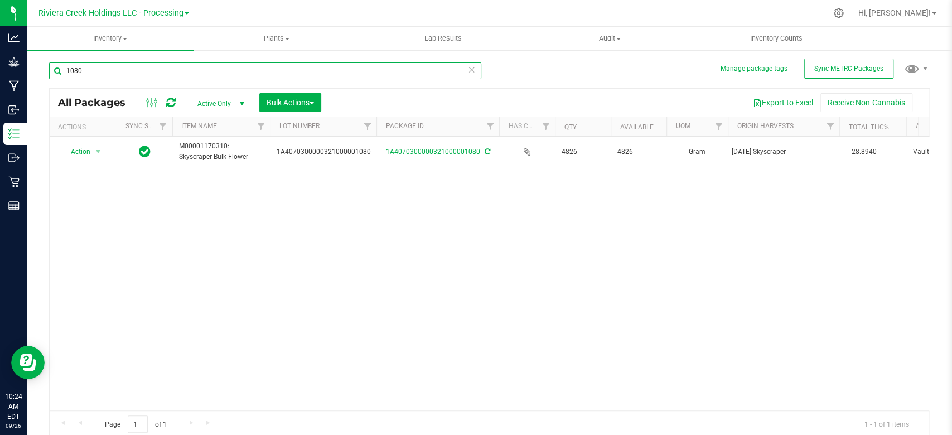
click at [103, 67] on input "1080" at bounding box center [265, 70] width 432 height 17
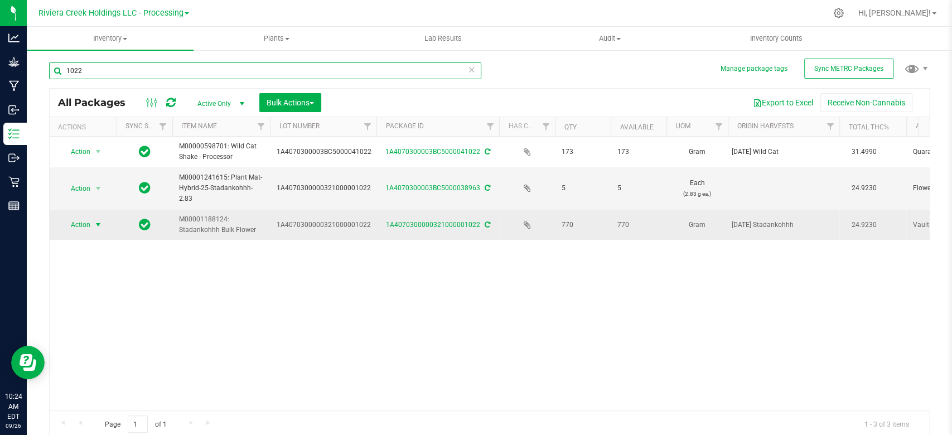
type input "1022"
click at [100, 226] on span "select" at bounding box center [98, 224] width 9 height 9
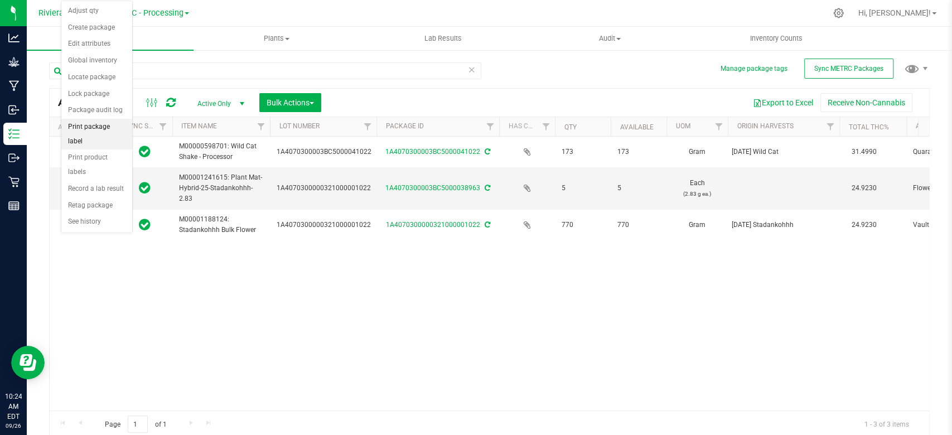
click at [92, 125] on li "Print package label" at bounding box center [96, 134] width 71 height 31
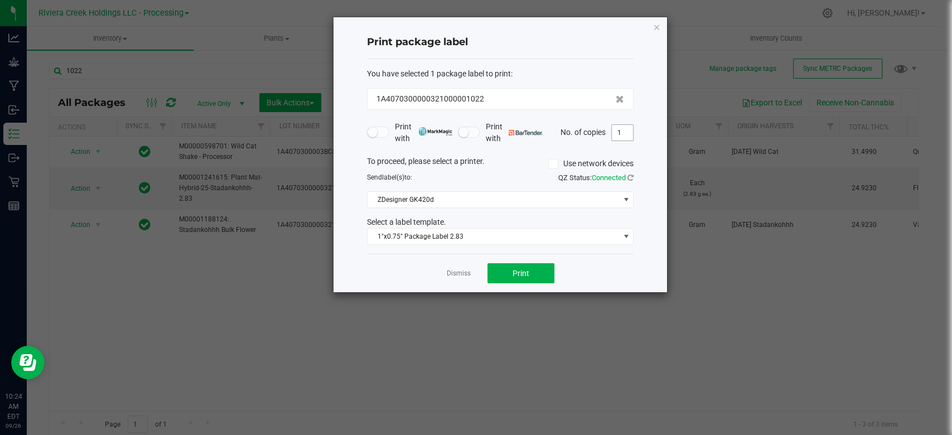
click at [626, 128] on input "1" at bounding box center [622, 133] width 21 height 16
type input "4"
click at [486, 236] on span "1"x0.75" Package Label 2.83" at bounding box center [494, 237] width 252 height 16
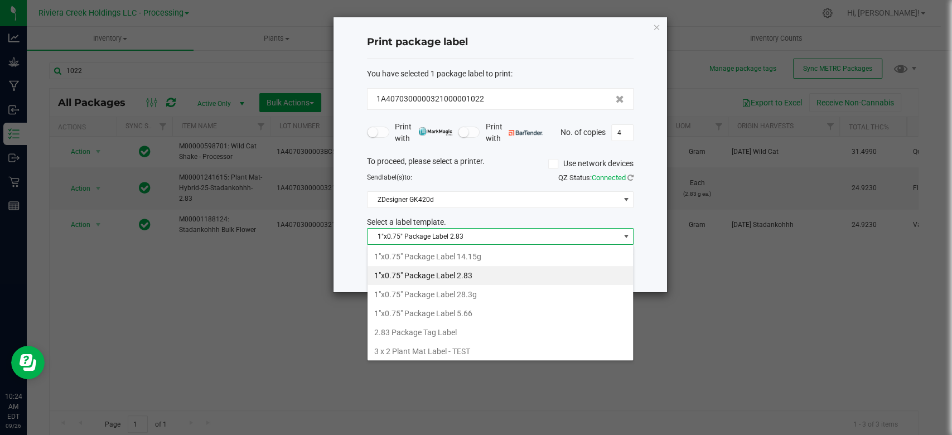
scroll to position [16, 267]
click at [466, 310] on li "1"x0.75" Package Label 5.66" at bounding box center [500, 313] width 265 height 19
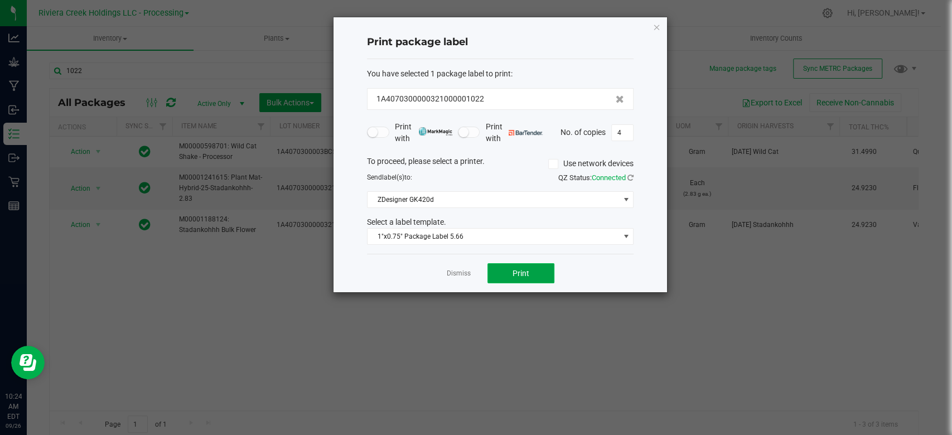
click at [526, 278] on button "Print" at bounding box center [520, 273] width 67 height 20
click at [657, 25] on icon "button" at bounding box center [656, 26] width 8 height 13
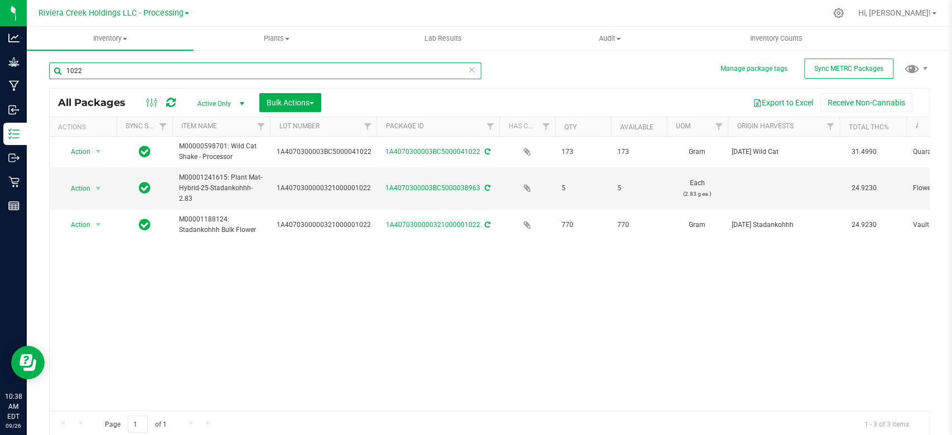
click at [80, 69] on input "1022" at bounding box center [265, 70] width 432 height 17
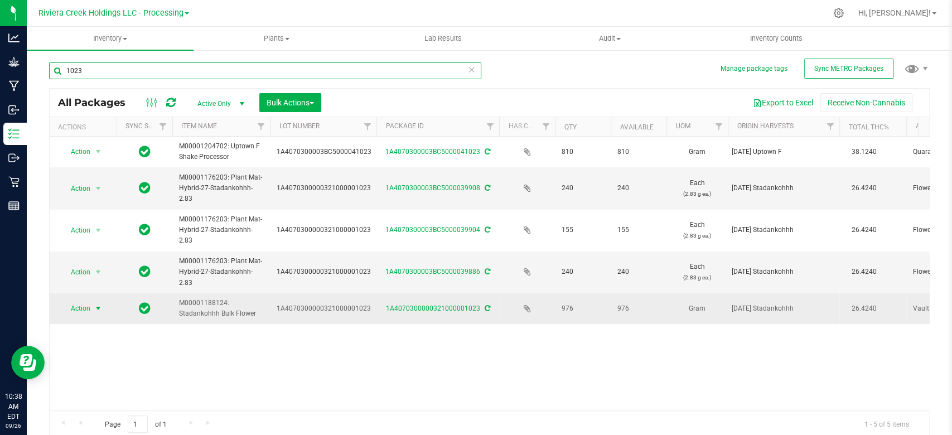
type input "1023"
click at [95, 305] on span "select" at bounding box center [98, 308] width 9 height 9
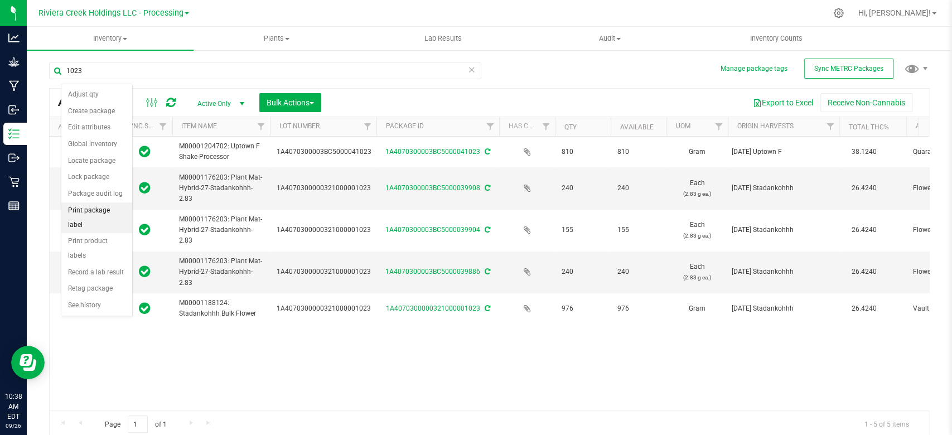
click at [90, 210] on li "Print package label" at bounding box center [96, 217] width 71 height 31
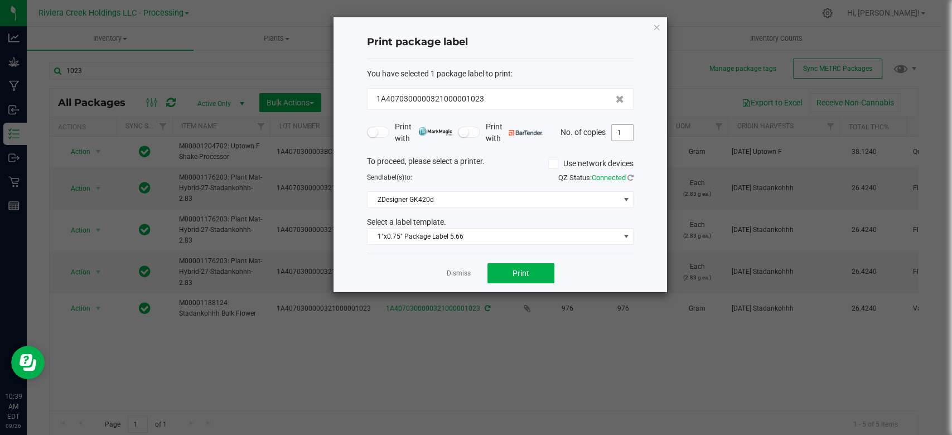
click at [632, 133] on span "1" at bounding box center [622, 132] width 22 height 17
click at [631, 133] on input "1" at bounding box center [622, 133] width 21 height 16
type input "4"
click at [529, 274] on button "Print" at bounding box center [520, 273] width 67 height 20
click at [657, 31] on icon "button" at bounding box center [656, 26] width 8 height 13
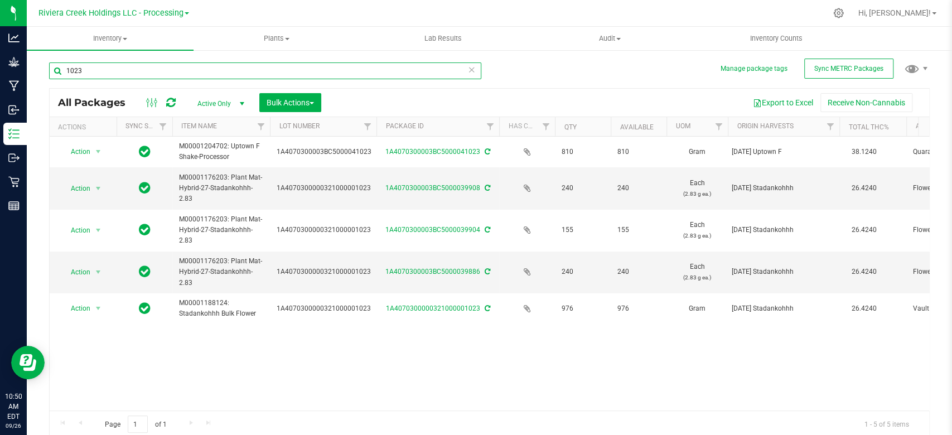
click at [104, 76] on input "1023" at bounding box center [265, 70] width 432 height 17
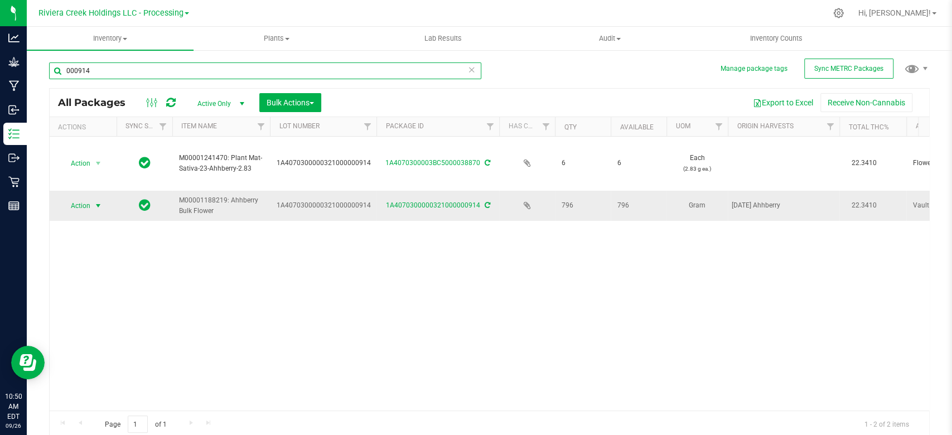
type input "000914"
click at [95, 206] on span "select" at bounding box center [98, 205] width 9 height 9
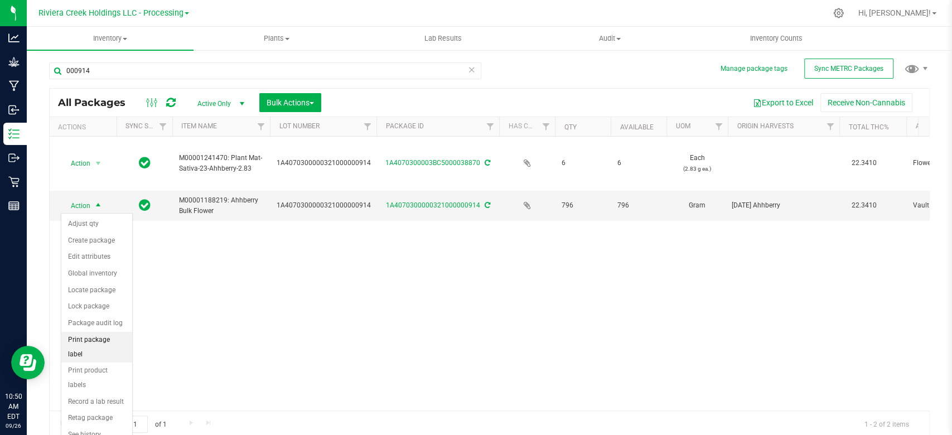
click at [91, 332] on li "Print package label" at bounding box center [96, 347] width 71 height 31
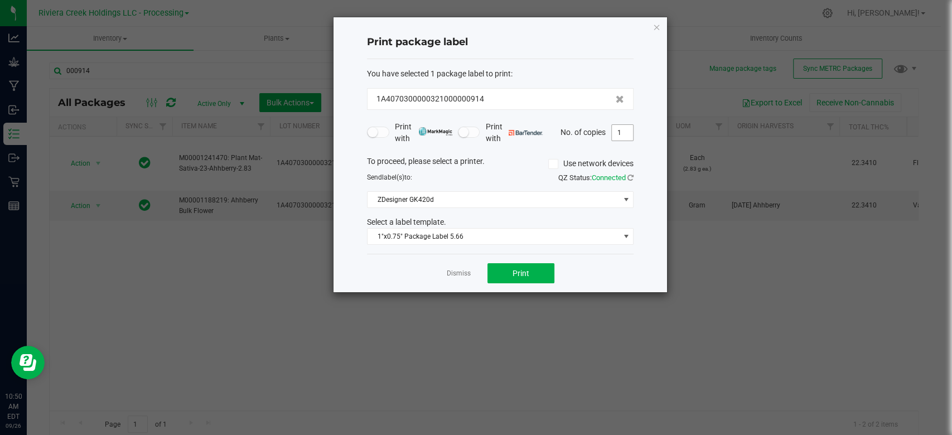
click at [628, 129] on input "1" at bounding box center [622, 133] width 21 height 16
type input "4"
click at [498, 262] on div "Dismiss Print" at bounding box center [500, 273] width 267 height 38
click at [502, 271] on button "Print" at bounding box center [520, 273] width 67 height 20
click at [655, 23] on icon "button" at bounding box center [656, 26] width 8 height 13
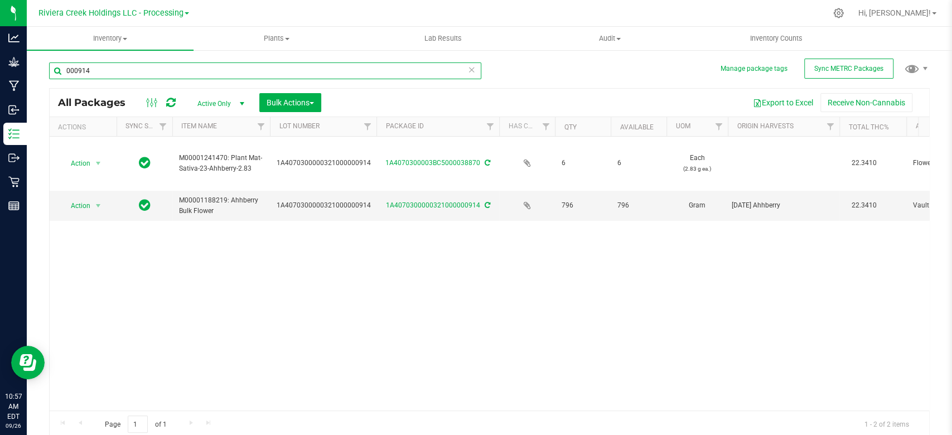
click at [105, 71] on input "000914" at bounding box center [265, 70] width 432 height 17
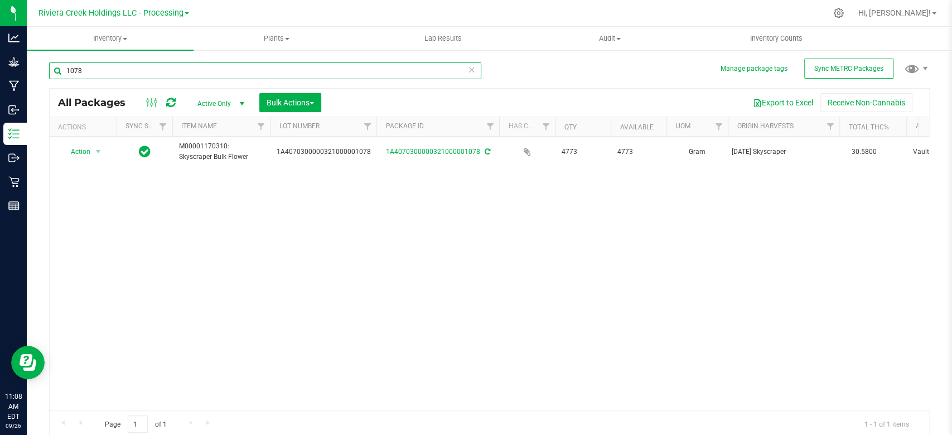
click at [90, 65] on input "1078" at bounding box center [265, 70] width 432 height 17
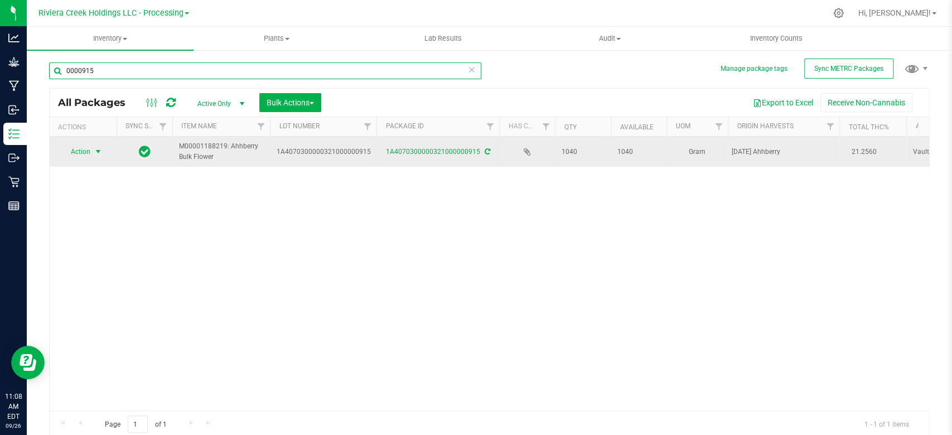
type input "0000915"
click at [92, 149] on span "select" at bounding box center [98, 152] width 14 height 16
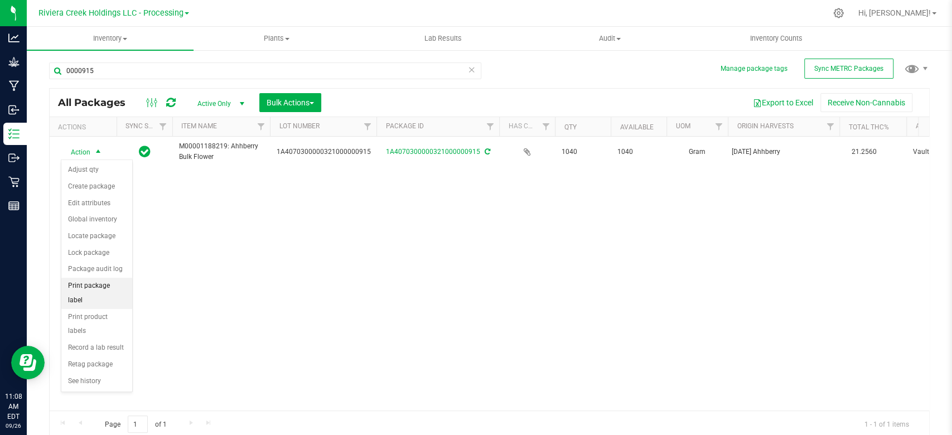
click at [79, 285] on li "Print package label" at bounding box center [96, 293] width 71 height 31
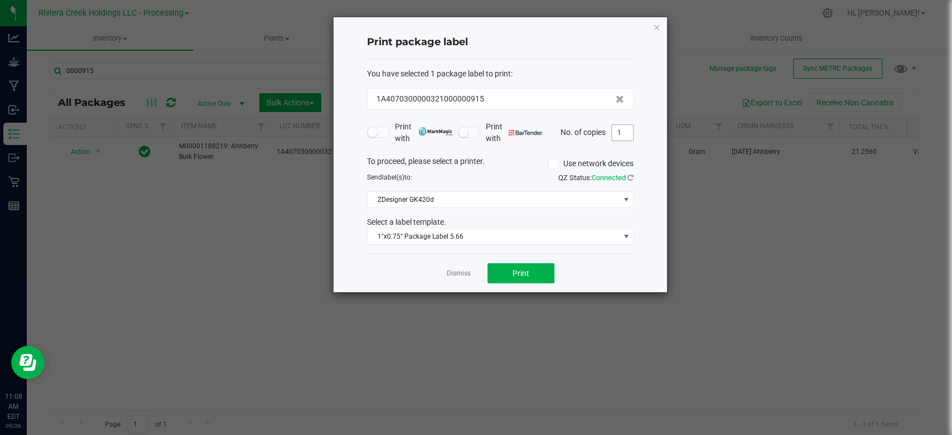
click at [619, 136] on input "1" at bounding box center [622, 133] width 21 height 16
type input "4"
click at [509, 278] on button "Print" at bounding box center [520, 273] width 67 height 20
click at [657, 22] on icon "button" at bounding box center [656, 26] width 8 height 13
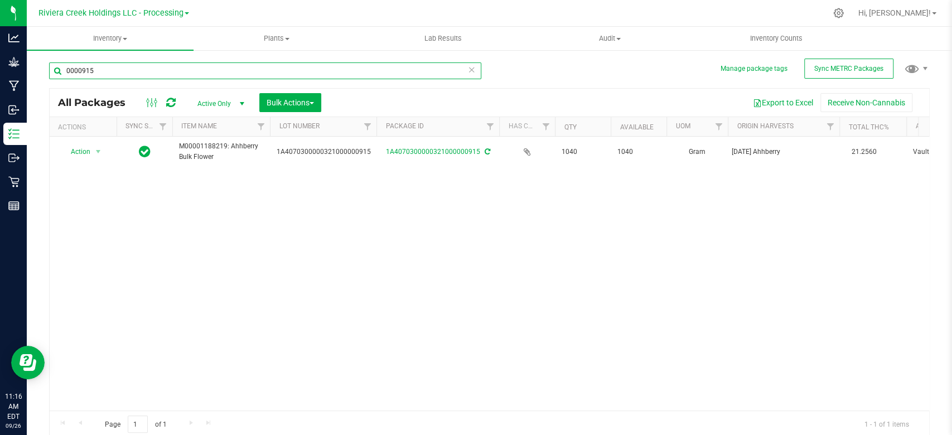
click at [112, 72] on input "0000915" at bounding box center [265, 70] width 432 height 17
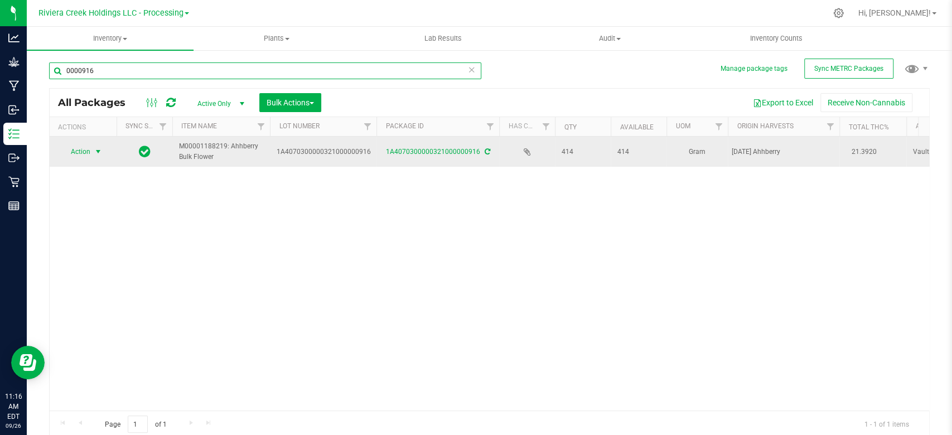
type input "0000916"
click at [97, 151] on span "select" at bounding box center [98, 151] width 9 height 9
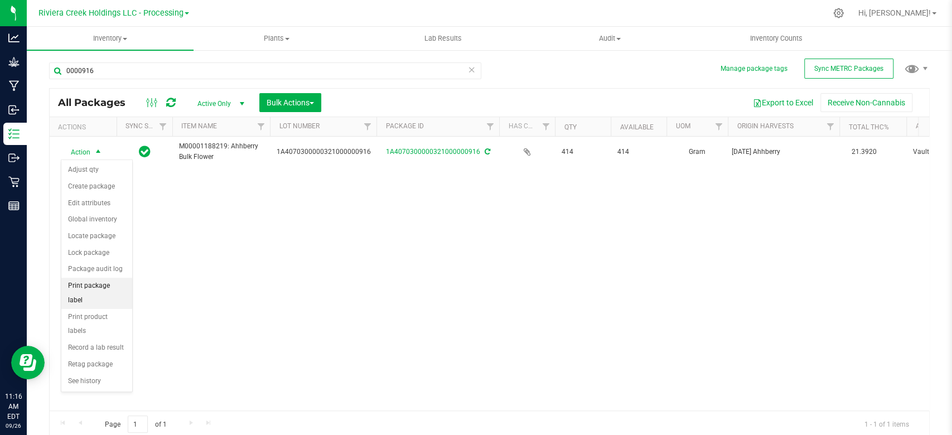
click at [89, 281] on li "Print package label" at bounding box center [96, 293] width 71 height 31
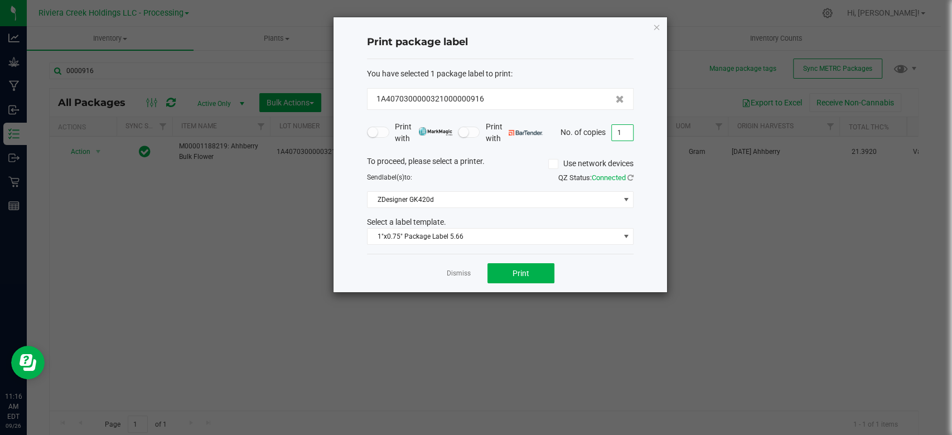
click at [620, 131] on input "1" at bounding box center [622, 133] width 21 height 16
type input "2"
click at [522, 277] on span "Print" at bounding box center [520, 273] width 17 height 9
click at [659, 27] on icon "button" at bounding box center [656, 26] width 8 height 13
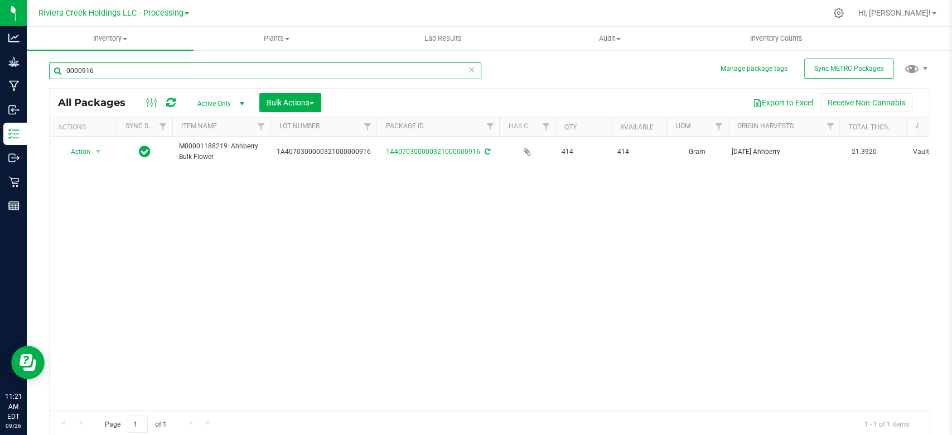
click at [118, 72] on input "0000916" at bounding box center [265, 70] width 432 height 17
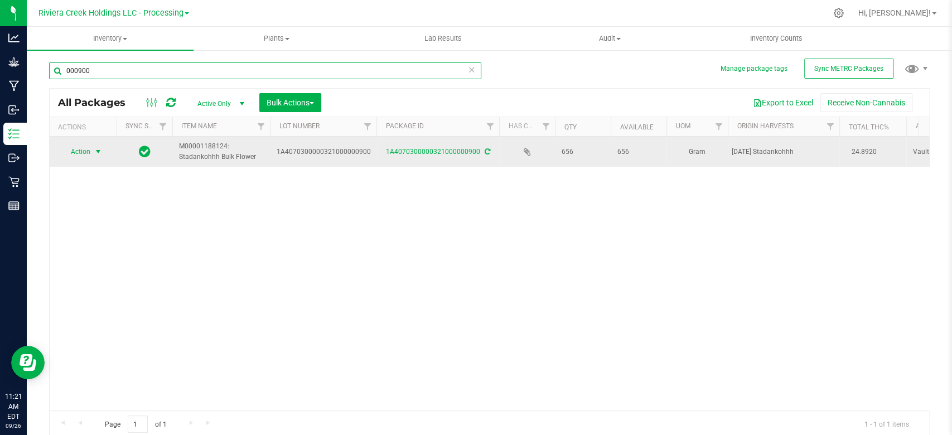
type input "000900"
click at [96, 154] on span "select" at bounding box center [98, 151] width 9 height 9
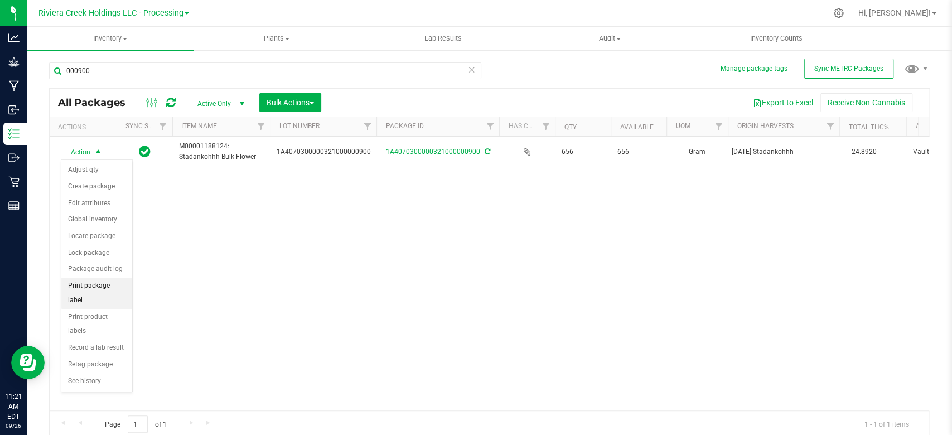
click at [90, 286] on li "Print package label" at bounding box center [96, 293] width 71 height 31
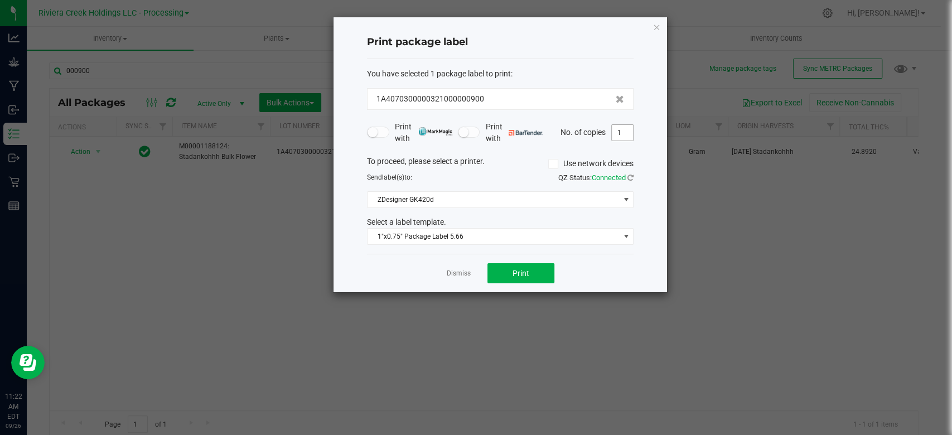
click at [617, 134] on input "1" at bounding box center [622, 133] width 21 height 16
type input "2"
click at [523, 274] on span "Print" at bounding box center [520, 273] width 17 height 9
click at [456, 276] on link "Dismiss" at bounding box center [459, 273] width 24 height 9
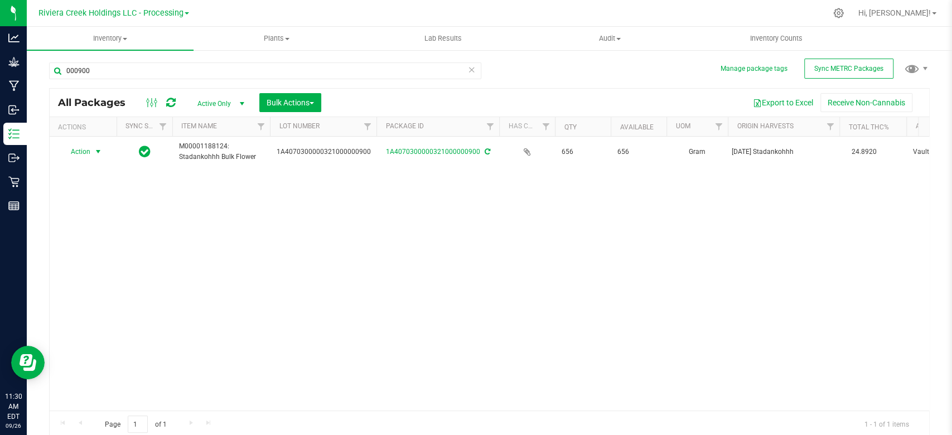
click at [511, 384] on div "Action Action Adjust qty Create package Edit attributes Global inventory Locate…" at bounding box center [489, 274] width 879 height 274
click at [118, 71] on input "000900" at bounding box center [265, 70] width 432 height 17
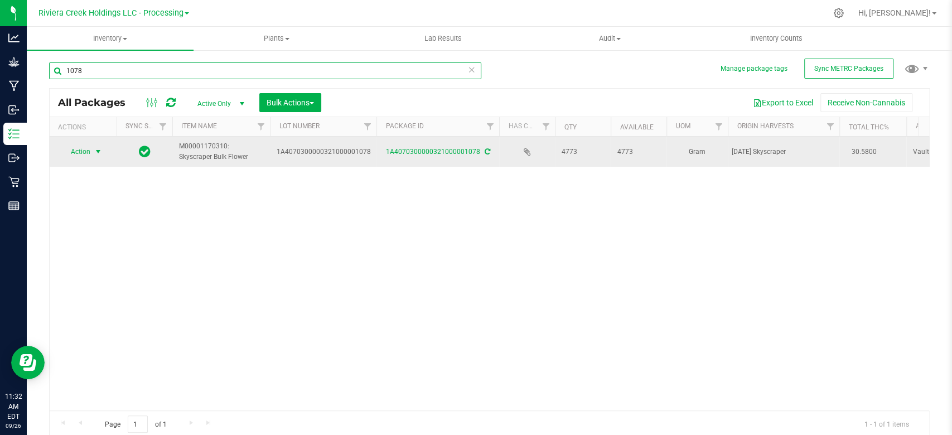
type input "1078"
click at [99, 153] on span "select" at bounding box center [98, 151] width 9 height 9
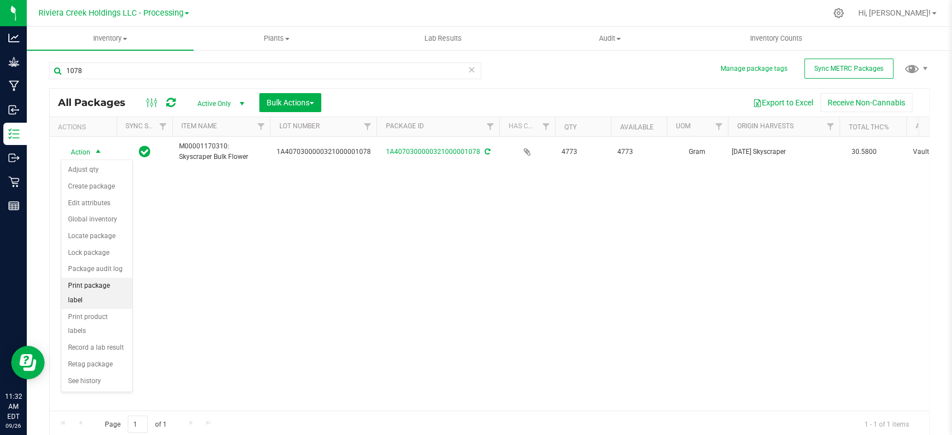
click at [85, 289] on li "Print package label" at bounding box center [96, 293] width 71 height 31
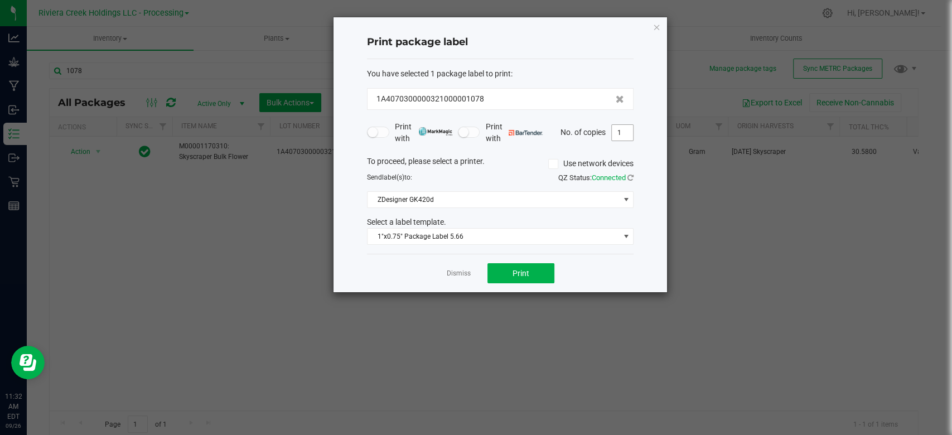
click at [627, 128] on input "1" at bounding box center [622, 133] width 21 height 16
type input "2"
click at [471, 239] on span "1"x0.75" Package Label 5.66" at bounding box center [494, 237] width 252 height 16
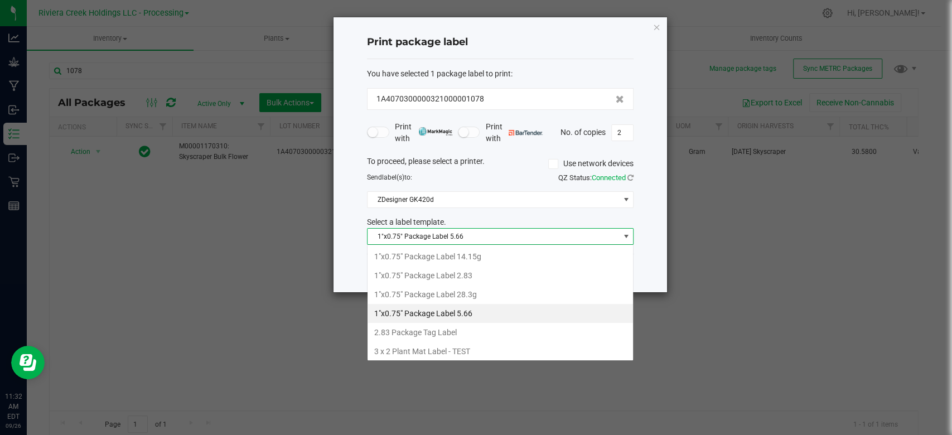
scroll to position [16, 267]
click at [467, 273] on li "1"x0.75" Package Label 2.83" at bounding box center [500, 275] width 265 height 19
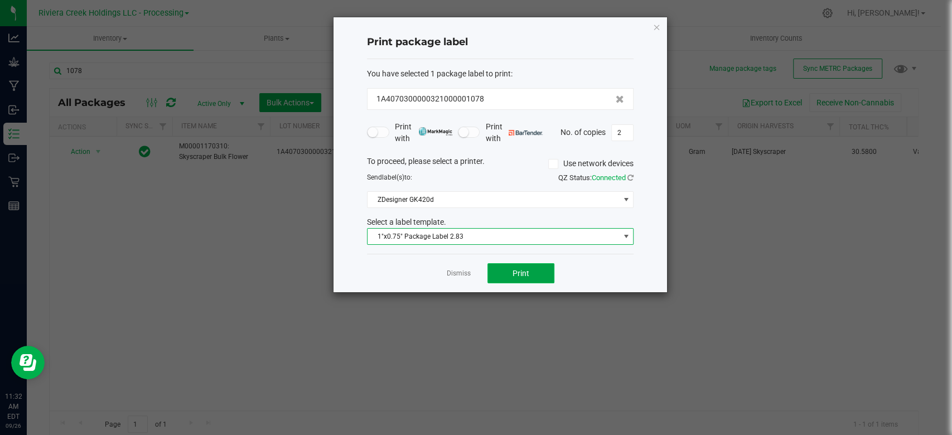
click at [516, 272] on span "Print" at bounding box center [520, 273] width 17 height 9
click at [655, 26] on icon "button" at bounding box center [656, 26] width 8 height 13
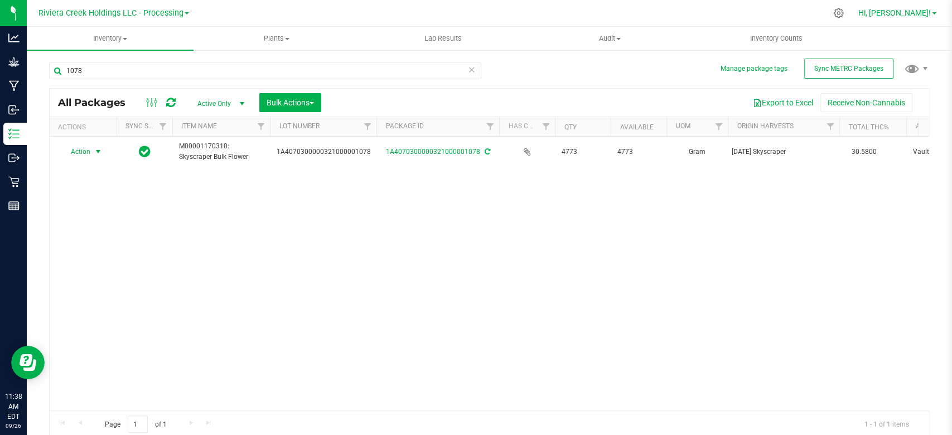
click at [933, 12] on span at bounding box center [934, 13] width 4 height 2
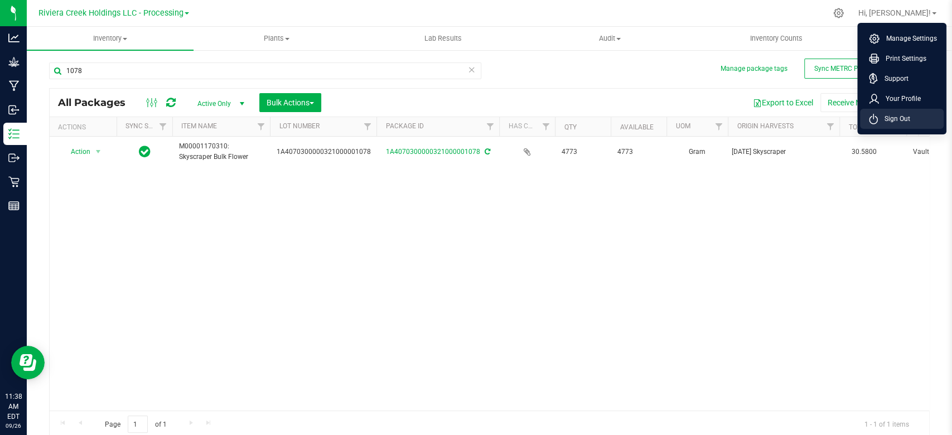
click at [889, 114] on span "Sign Out" at bounding box center [894, 118] width 32 height 11
